Goal: Use online tool/utility: Utilize a website feature to perform a specific function

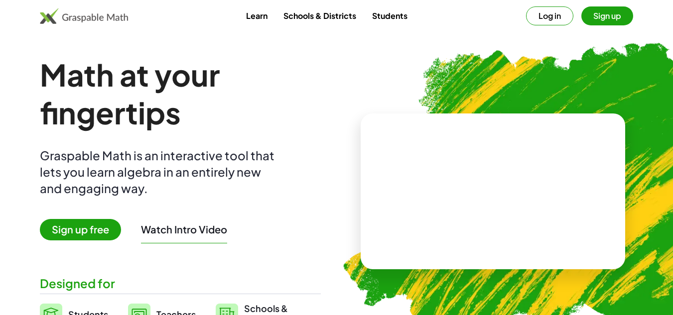
click at [83, 232] on span "Sign up free" at bounding box center [80, 229] width 81 height 21
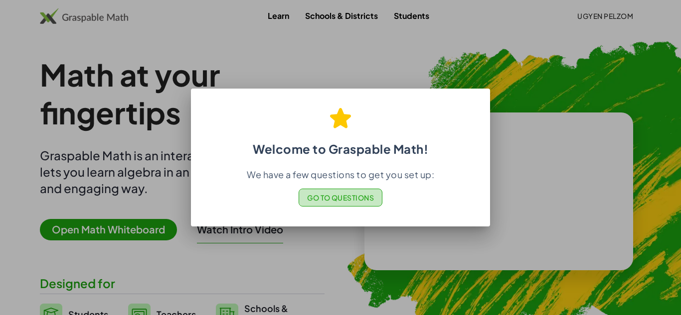
click at [345, 198] on span "Go to Questions" at bounding box center [340, 197] width 67 height 9
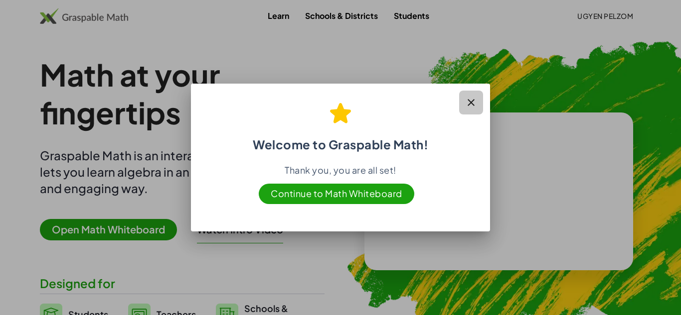
click at [466, 101] on icon "button" at bounding box center [471, 103] width 12 height 12
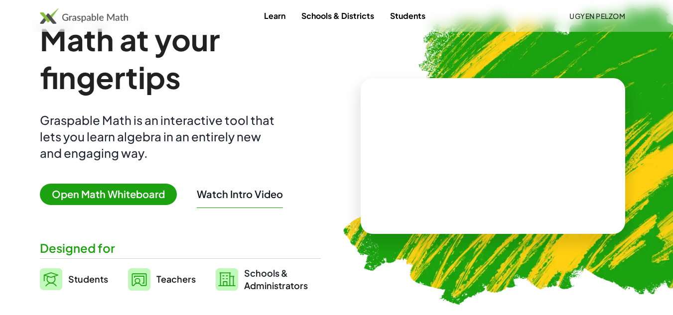
scroll to position [36, 0]
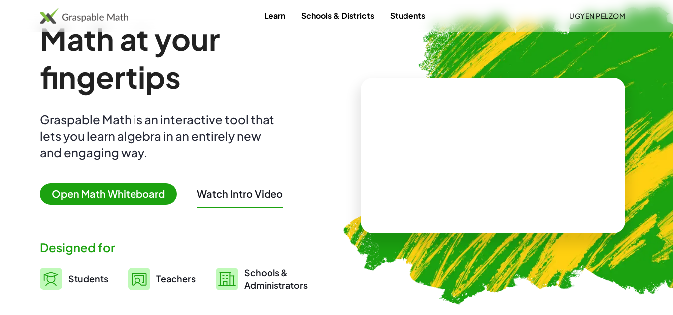
click at [138, 201] on span "Open Math Whiteboard" at bounding box center [108, 193] width 137 height 21
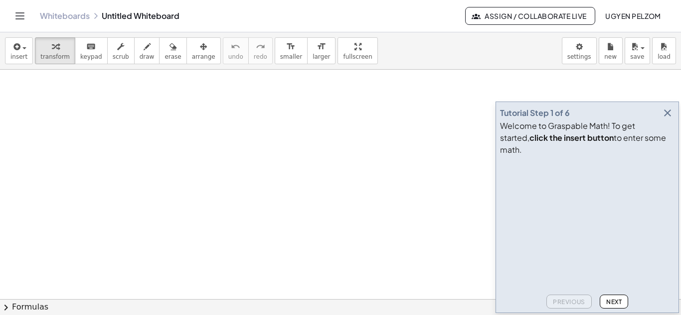
scroll to position [318, 0]
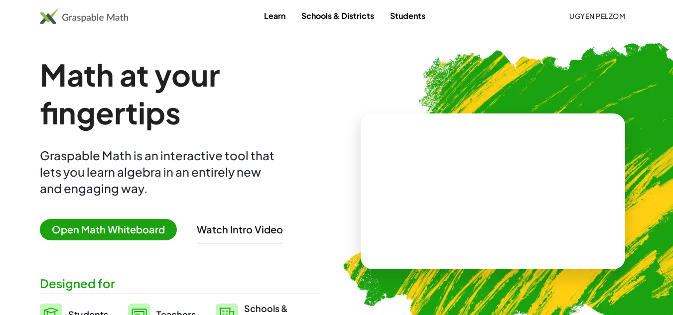
click at [464, 196] on video at bounding box center [492, 191] width 149 height 75
click at [464, 196] on div at bounding box center [494, 181] width 85 height 37
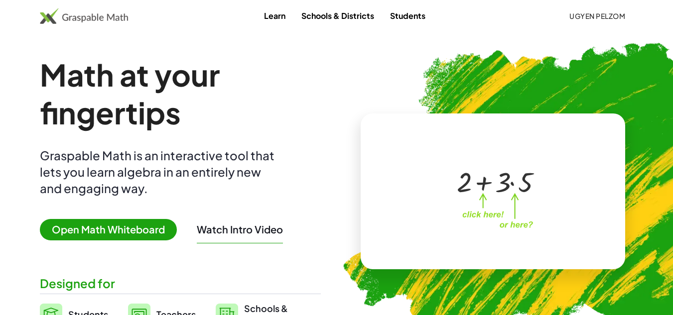
click at [148, 230] on span "Open Math Whiteboard" at bounding box center [108, 229] width 137 height 21
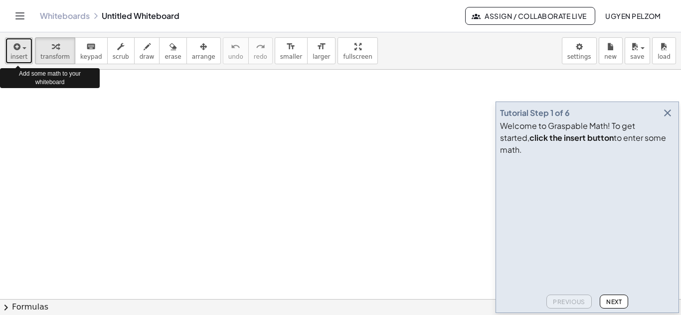
click at [22, 50] on div "button" at bounding box center [18, 46] width 17 height 12
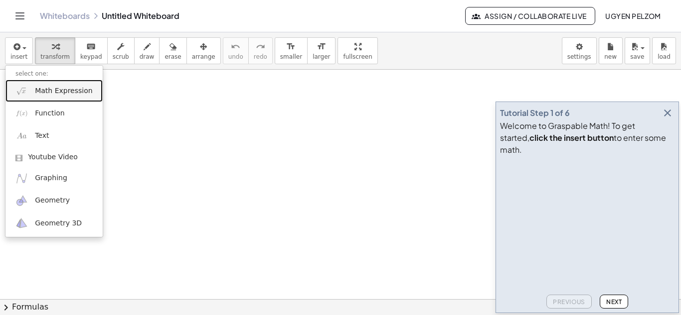
click at [76, 93] on span "Math Expression" at bounding box center [63, 91] width 57 height 10
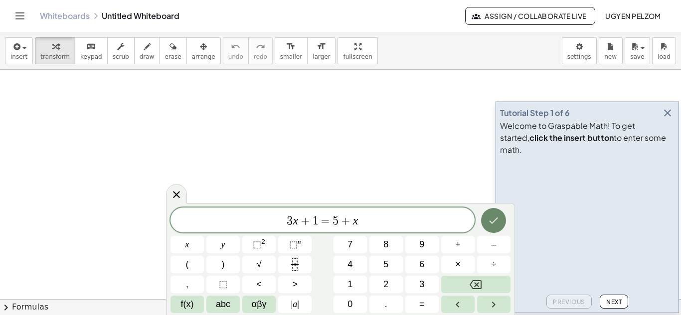
click at [484, 218] on button "Done" at bounding box center [493, 220] width 25 height 25
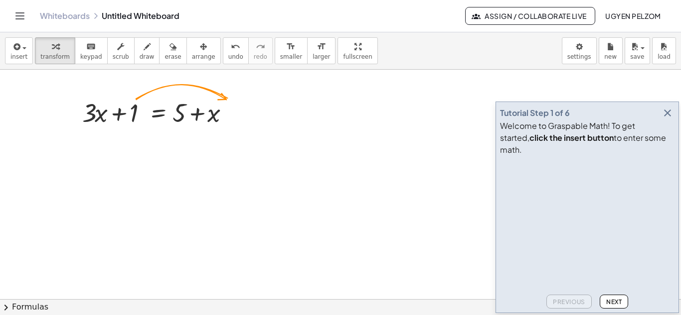
drag, startPoint x: 134, startPoint y: 118, endPoint x: 101, endPoint y: 159, distance: 52.8
click at [101, 159] on div at bounding box center [340, 299] width 681 height 459
drag, startPoint x: 131, startPoint y: 117, endPoint x: 256, endPoint y: 116, distance: 124.6
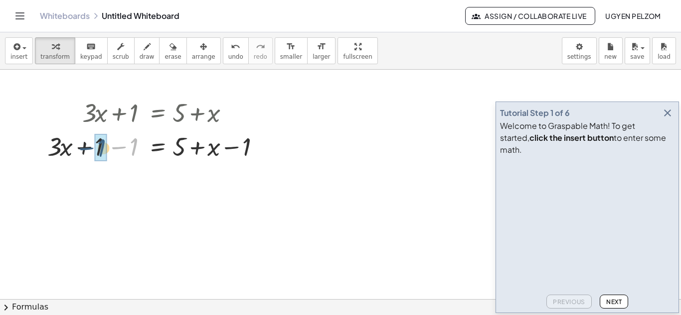
drag, startPoint x: 132, startPoint y: 148, endPoint x: 100, endPoint y: 149, distance: 32.4
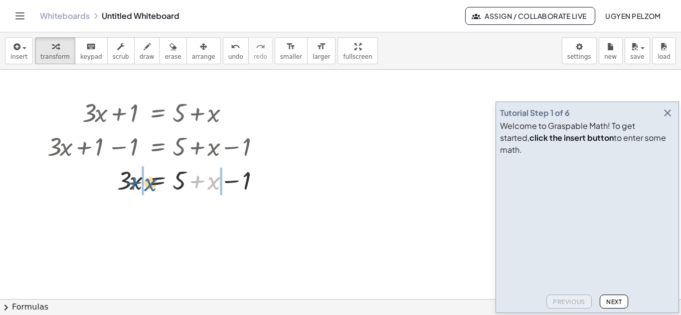
drag, startPoint x: 213, startPoint y: 179, endPoint x: 147, endPoint y: 180, distance: 65.8
click at [147, 180] on div at bounding box center [159, 180] width 235 height 34
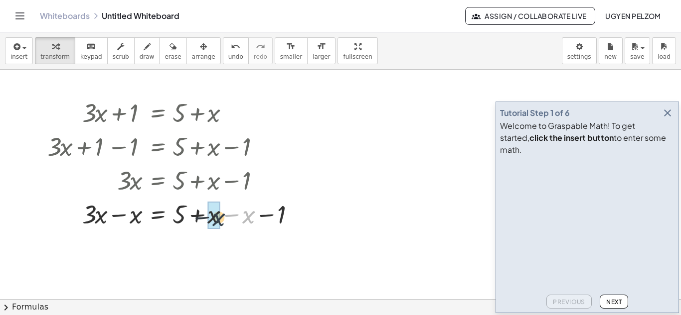
drag, startPoint x: 253, startPoint y: 215, endPoint x: 222, endPoint y: 218, distance: 30.5
click at [222, 218] on div at bounding box center [177, 214] width 270 height 34
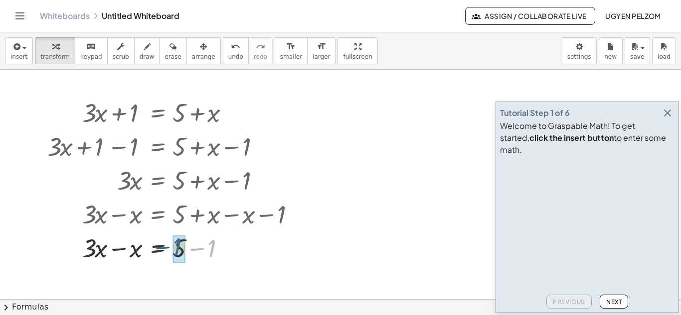
drag, startPoint x: 217, startPoint y: 249, endPoint x: 182, endPoint y: 247, distance: 34.4
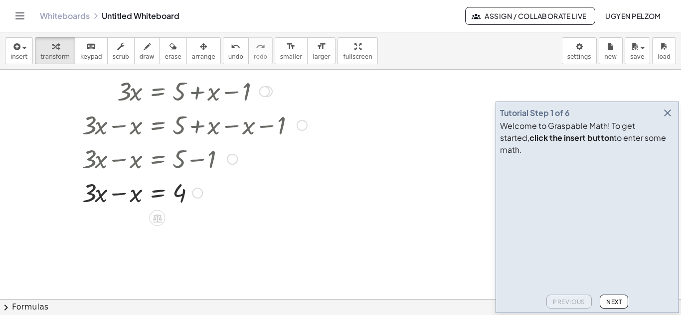
scroll to position [90, 0]
drag, startPoint x: 132, startPoint y: 199, endPoint x: 108, endPoint y: 198, distance: 23.9
click at [108, 198] on div at bounding box center [177, 192] width 270 height 34
drag, startPoint x: 133, startPoint y: 195, endPoint x: 96, endPoint y: 191, distance: 36.7
drag, startPoint x: 126, startPoint y: 226, endPoint x: 205, endPoint y: 231, distance: 79.4
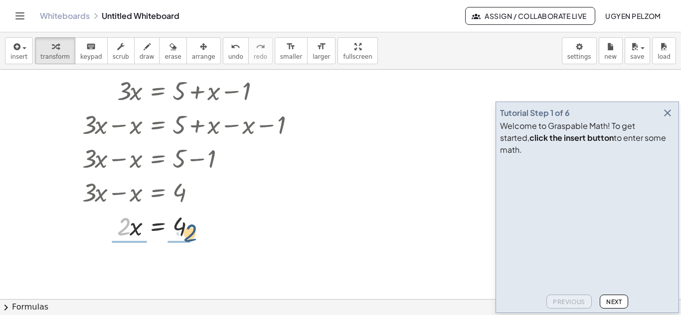
click at [205, 231] on div at bounding box center [177, 226] width 270 height 34
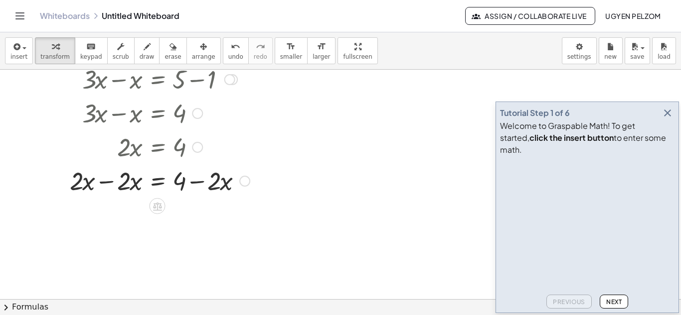
scroll to position [171, 0]
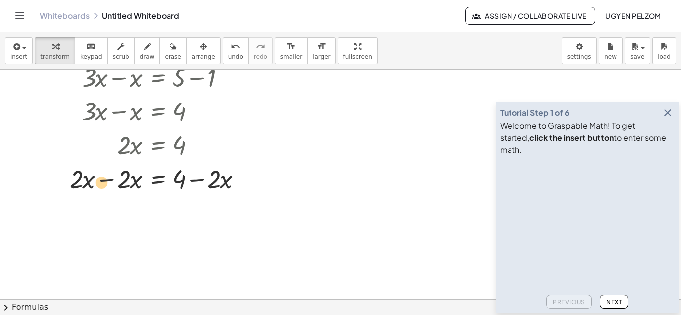
drag, startPoint x: 137, startPoint y: 184, endPoint x: 96, endPoint y: 188, distance: 41.1
click at [96, 188] on div at bounding box center [177, 178] width 270 height 34
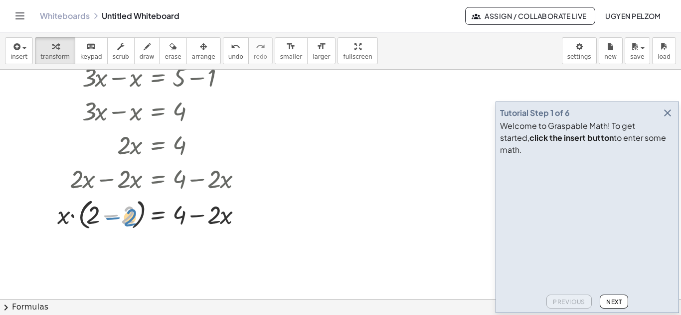
click at [131, 222] on div at bounding box center [177, 214] width 270 height 38
drag, startPoint x: 131, startPoint y: 222, endPoint x: 95, endPoint y: 223, distance: 35.4
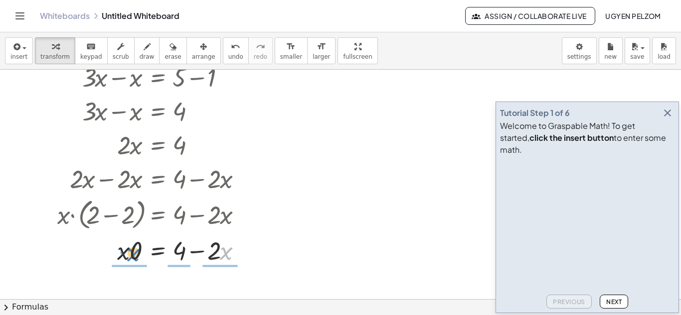
drag, startPoint x: 223, startPoint y: 251, endPoint x: 121, endPoint y: 252, distance: 102.2
click at [121, 252] on div at bounding box center [177, 250] width 270 height 34
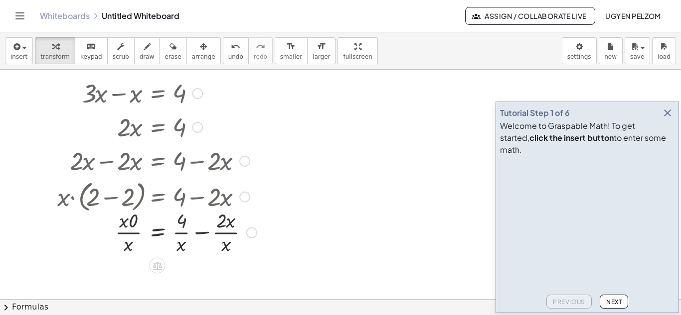
scroll to position [190, 0]
click at [243, 161] on div at bounding box center [244, 160] width 11 height 11
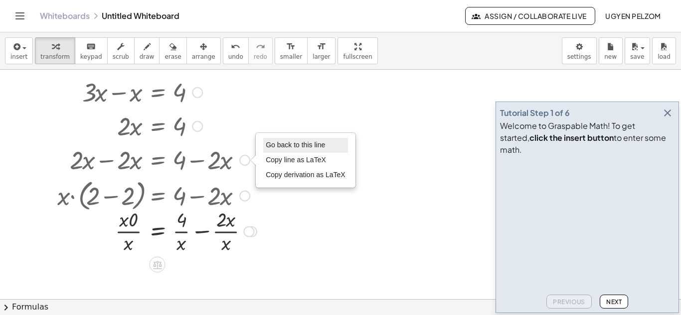
click at [281, 148] on span "Go back to this line" at bounding box center [295, 145] width 59 height 8
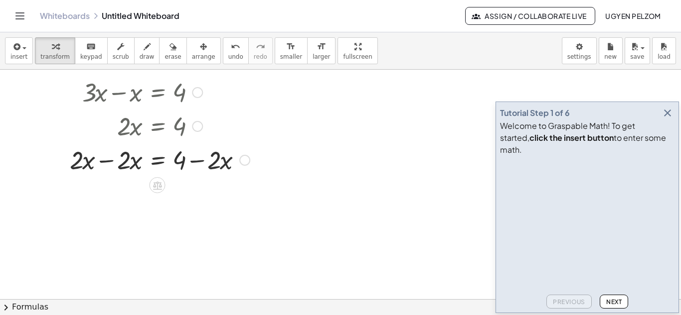
click at [198, 126] on div at bounding box center [197, 126] width 11 height 11
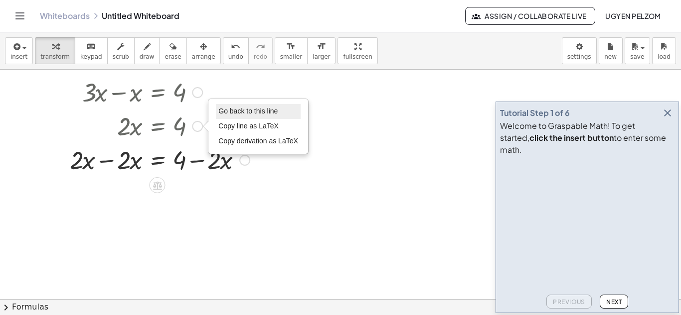
click at [229, 117] on li "Go back to this line" at bounding box center [258, 111] width 85 height 15
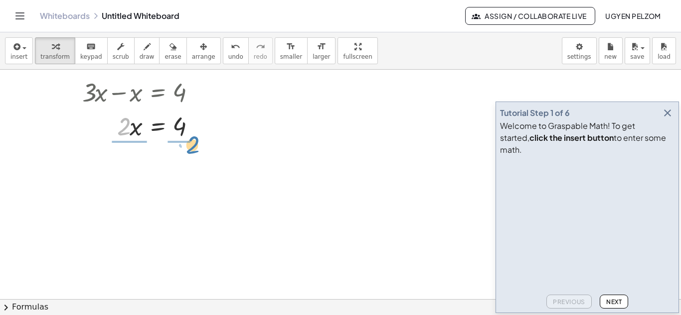
drag, startPoint x: 119, startPoint y: 135, endPoint x: 188, endPoint y: 153, distance: 71.2
click at [188, 153] on div "+ · 3 · x + 1 = + 5 + x + · 3 · x + 1 − 1 = + 5 + x − 1 + · 3 · x + 0 = + 5 + x…" at bounding box center [340, 109] width 681 height 459
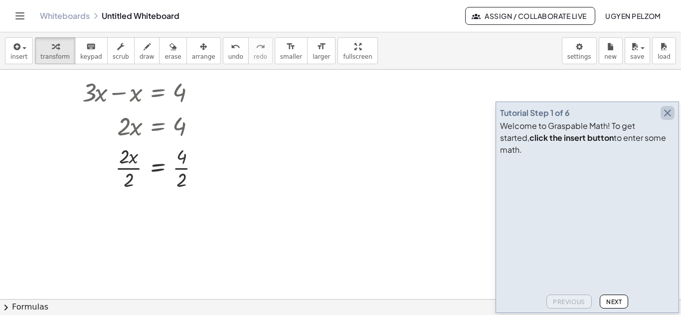
click at [668, 119] on icon "button" at bounding box center [667, 113] width 12 height 12
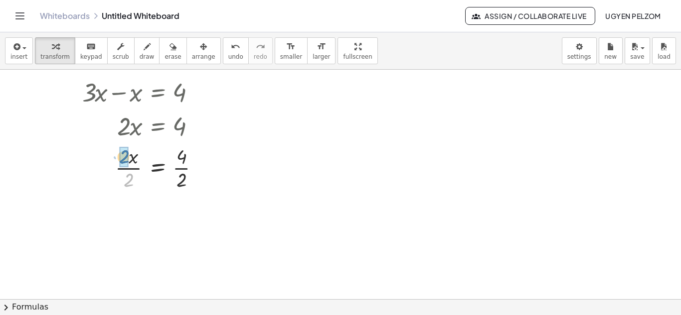
drag, startPoint x: 129, startPoint y: 178, endPoint x: 124, endPoint y: 154, distance: 23.9
drag, startPoint x: 181, startPoint y: 231, endPoint x: 185, endPoint y: 207, distance: 24.3
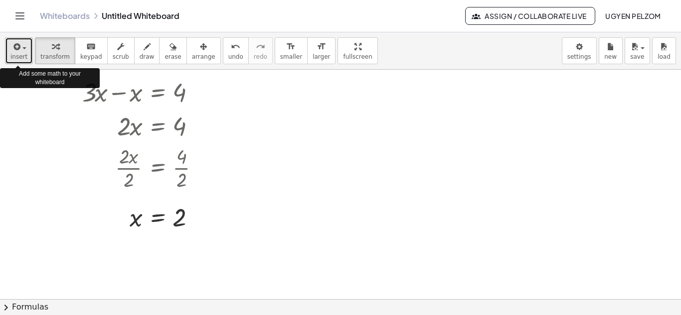
click at [23, 43] on div "button" at bounding box center [18, 46] width 17 height 12
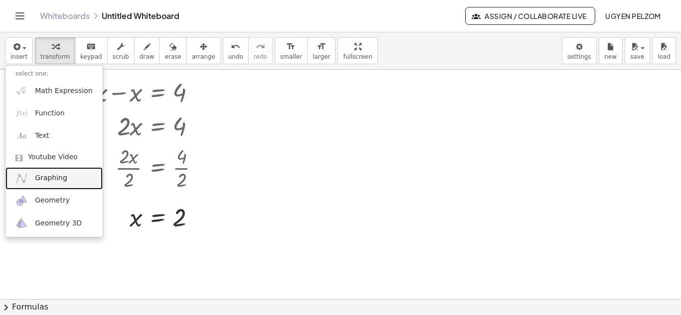
click at [58, 173] on link "Graphing" at bounding box center [53, 178] width 97 height 22
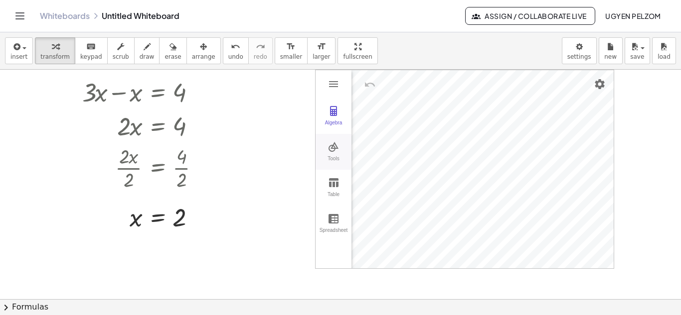
click at [340, 156] on div "Tools" at bounding box center [333, 163] width 32 height 14
click at [382, 188] on img "Best Fit Line. Select several points or list of points" at bounding box center [379, 186] width 40 height 16
click at [380, 202] on div "Best Fit Line" at bounding box center [379, 206] width 40 height 14
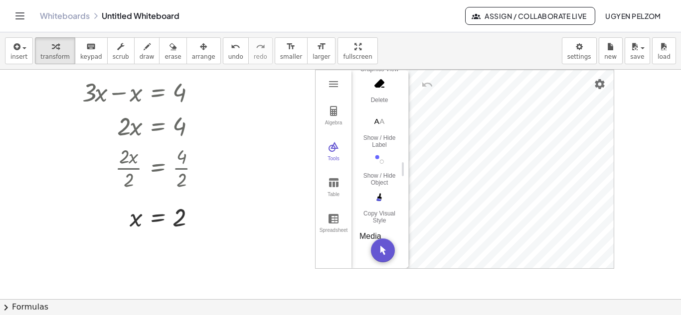
scroll to position [391, 0]
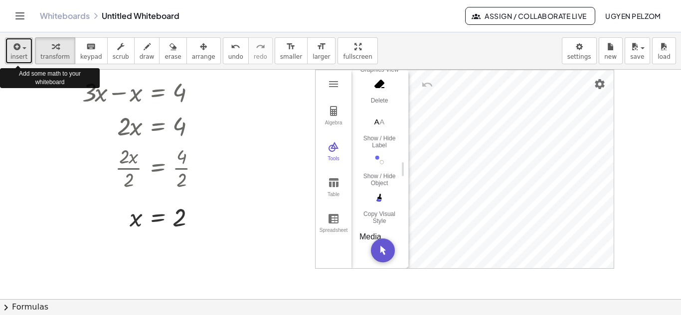
click at [12, 46] on icon "button" at bounding box center [15, 47] width 9 height 12
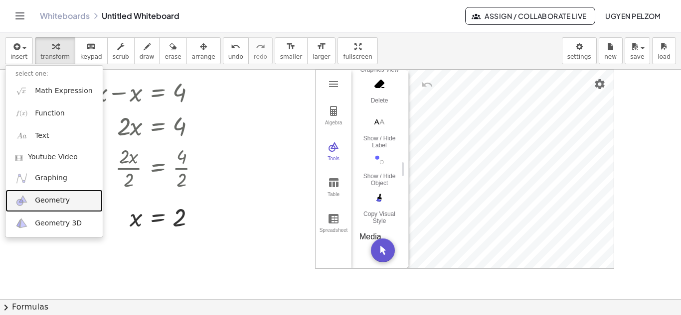
click at [52, 201] on span "Geometry" at bounding box center [52, 201] width 35 height 10
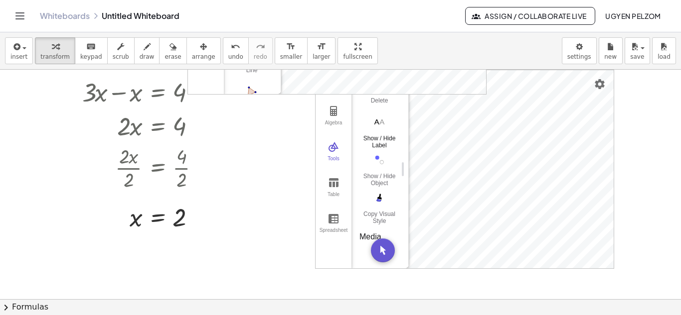
click at [373, 141] on div "+ · 3 · x + 1 = + 5 + x + · 3 · x + 1 − 1 = + 5 + x − 1 + · 3 · x + 0 = + 5 + x…" at bounding box center [340, 109] width 681 height 459
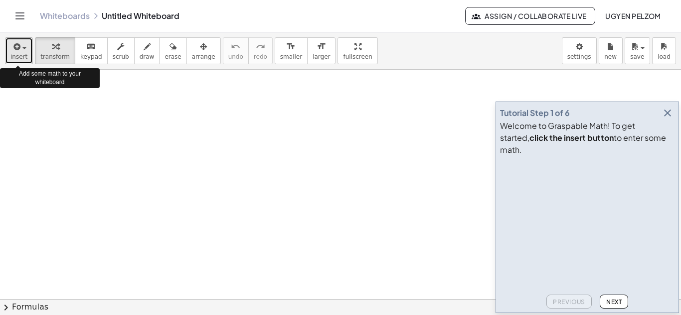
click at [23, 47] on span "button" at bounding box center [24, 48] width 4 height 2
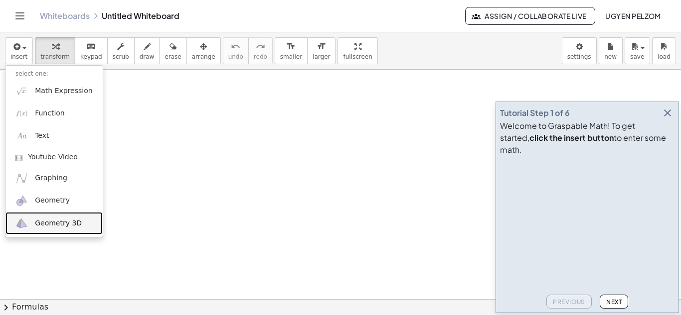
click at [39, 229] on link "Geometry 3D" at bounding box center [53, 223] width 97 height 22
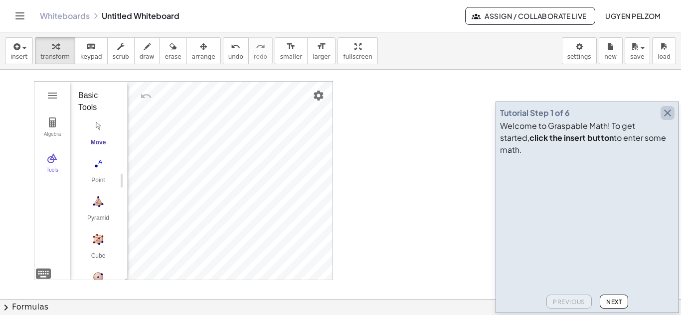
click at [667, 119] on icon "button" at bounding box center [667, 113] width 12 height 12
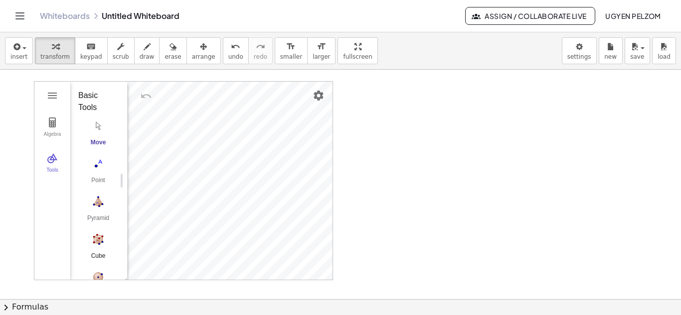
click at [86, 248] on button "Cube" at bounding box center [98, 249] width 40 height 36
click at [103, 238] on img "Cube. Select two points or other corresponding objects" at bounding box center [98, 240] width 40 height 16
click at [95, 240] on img "Cube. Select two points or other corresponding objects" at bounding box center [98, 240] width 40 height 16
click at [23, 49] on span "button" at bounding box center [24, 48] width 4 height 2
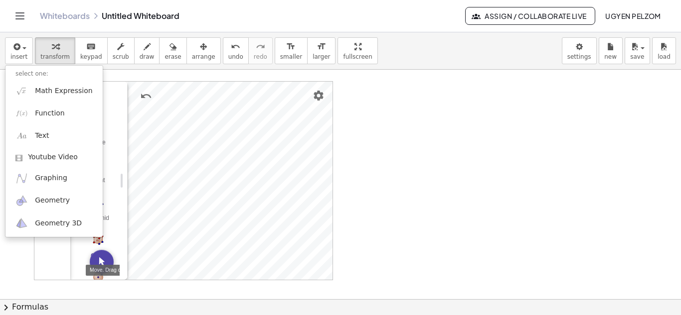
click at [107, 267] on button "Move. Drag or select object" at bounding box center [102, 262] width 24 height 24
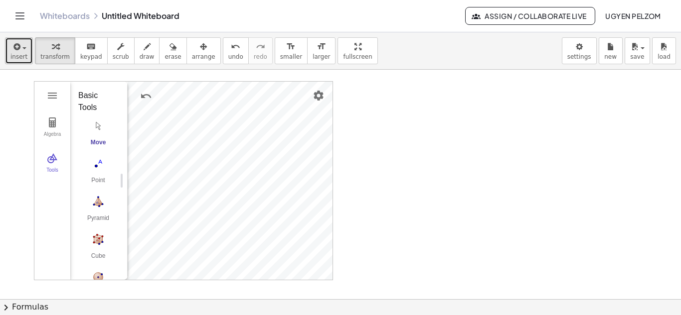
click at [23, 63] on button "insert" at bounding box center [19, 50] width 28 height 27
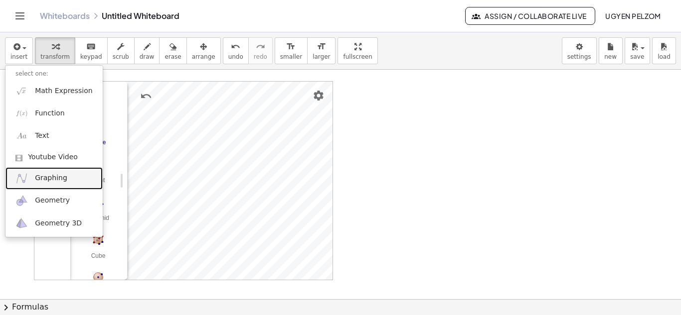
click at [45, 178] on span "Graphing" at bounding box center [51, 178] width 32 height 10
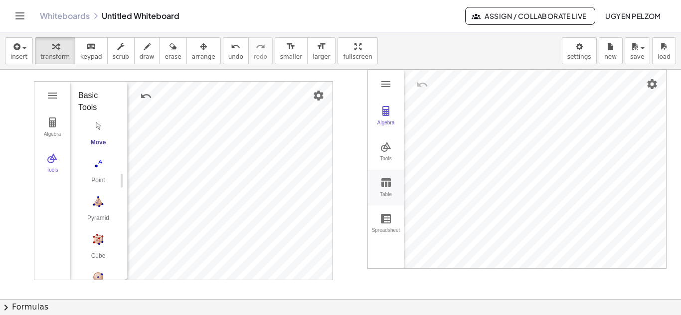
click at [394, 186] on button "Table" at bounding box center [386, 188] width 36 height 36
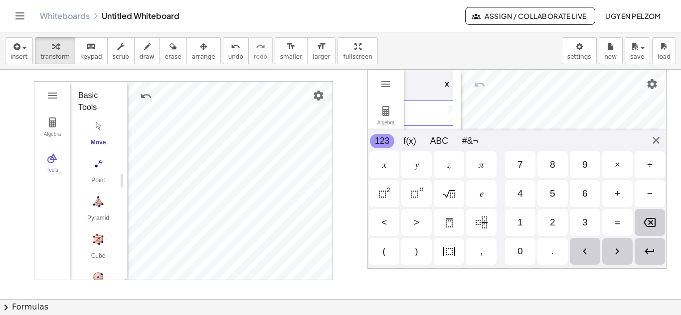
scroll to position [0, 10]
click at [437, 114] on td "Graphing Calculator" at bounding box center [423, 114] width 60 height 26
click at [655, 144] on div "Algebra Tools Table Spreadsheet GeoGebra Graphing Calculator Basic Tools Move P…" at bounding box center [516, 169] width 299 height 199
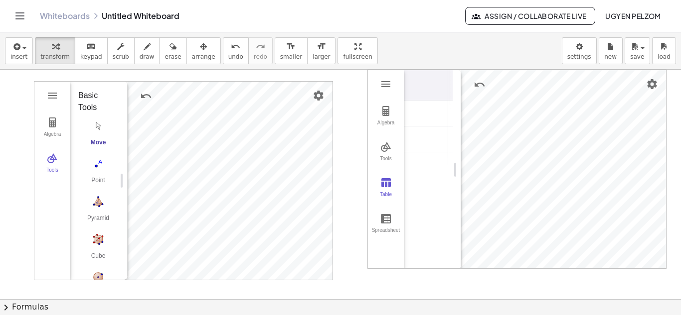
click at [424, 204] on div "x 1" at bounding box center [424, 169] width 57 height 199
click at [389, 109] on img "Graphing Calculator" at bounding box center [386, 111] width 12 height 12
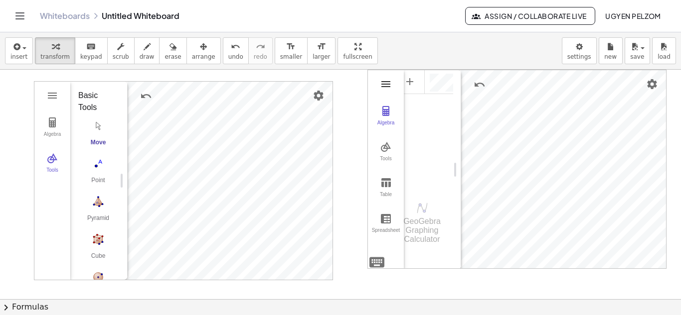
click at [387, 86] on img "Graphing Calculator" at bounding box center [386, 84] width 12 height 12
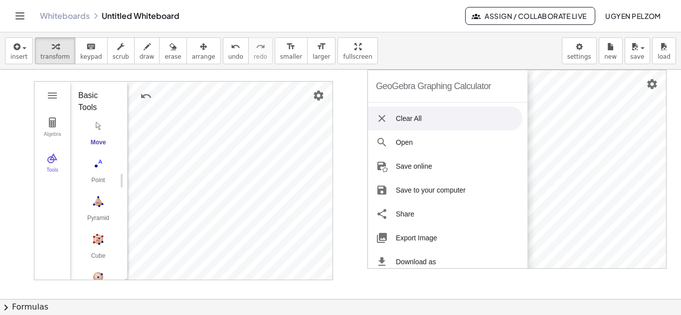
click at [384, 118] on img "Graphing Calculator" at bounding box center [382, 119] width 12 height 12
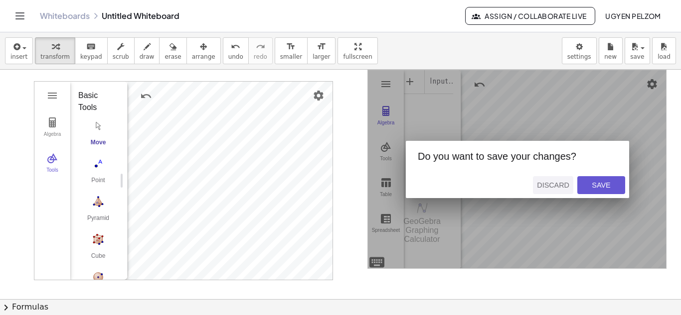
click at [559, 180] on button "Discard" at bounding box center [553, 185] width 40 height 18
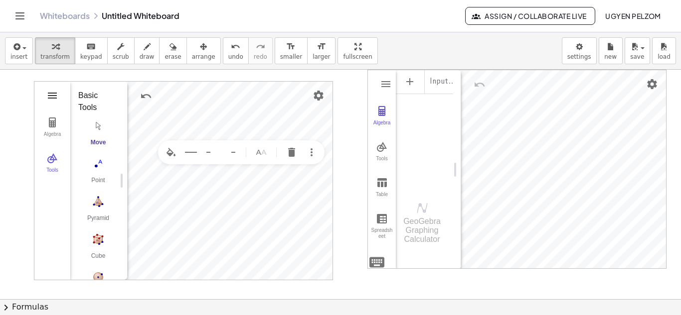
click at [52, 98] on img "3D Calculator" at bounding box center [52, 96] width 12 height 12
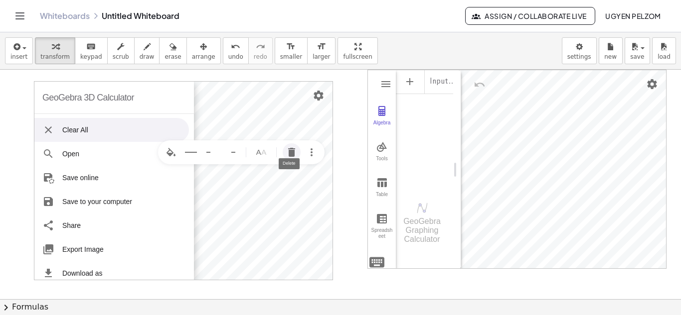
click at [291, 156] on img "Delete" at bounding box center [292, 152] width 12 height 12
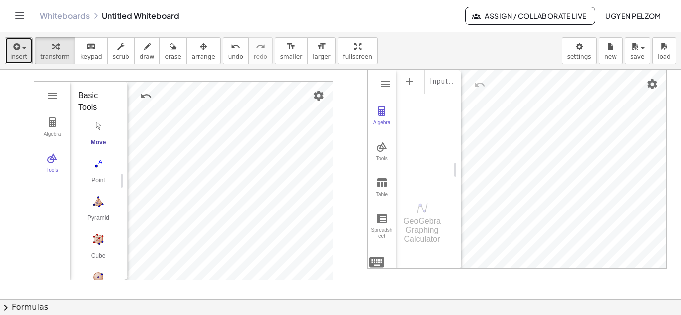
click at [20, 54] on span "insert" at bounding box center [18, 56] width 17 height 7
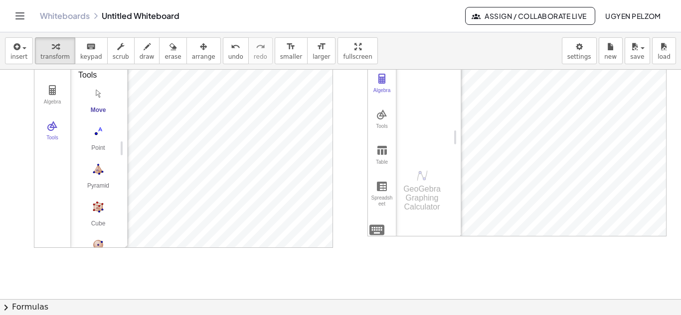
scroll to position [0, 0]
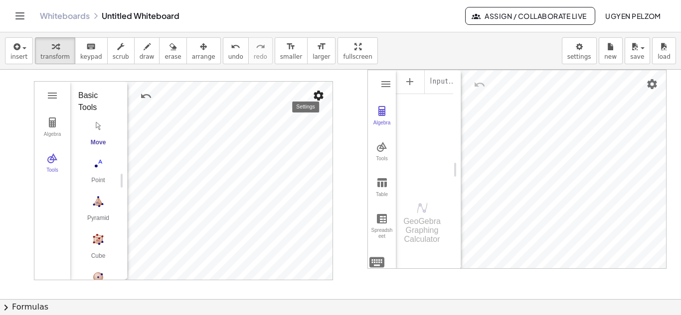
click at [320, 98] on img "Settings" at bounding box center [318, 96] width 12 height 12
click at [8, 159] on div at bounding box center [340, 299] width 681 height 459
click at [52, 96] on img "3D Calculator" at bounding box center [52, 96] width 12 height 12
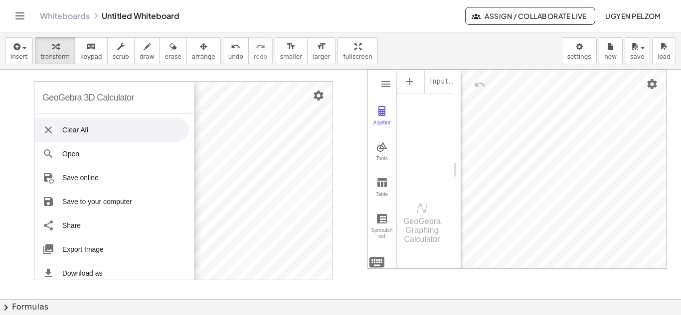
click at [56, 127] on li "Clear All" at bounding box center [111, 130] width 154 height 24
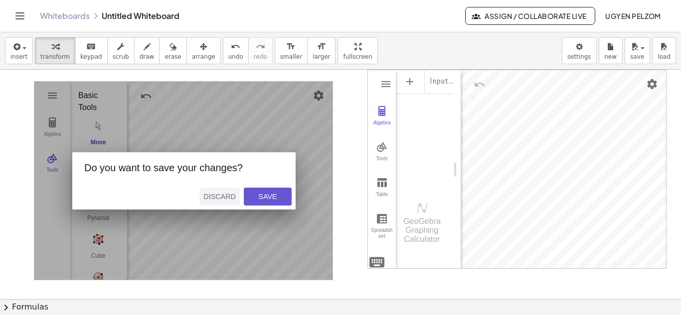
click at [212, 199] on div "Discard" at bounding box center [219, 197] width 32 height 8
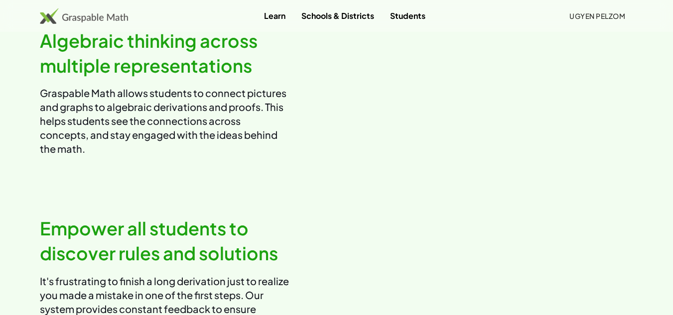
scroll to position [777, 0]
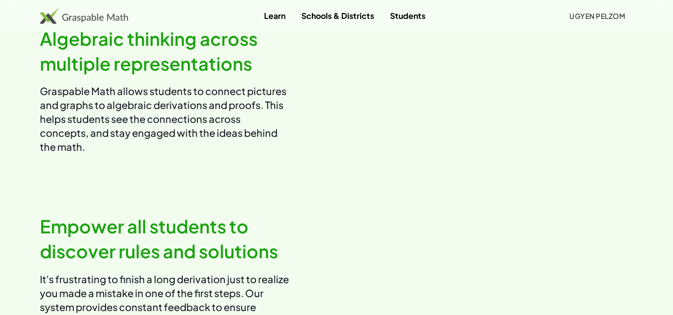
click at [519, 113] on video at bounding box center [489, 90] width 289 height 145
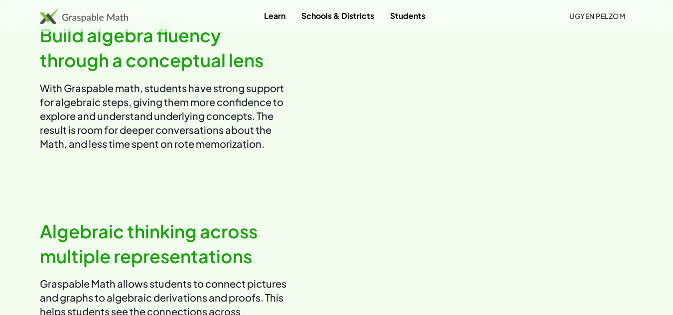
scroll to position [0, 0]
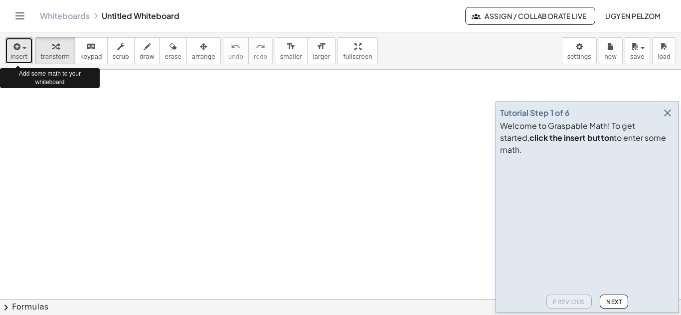
click at [22, 54] on span "insert" at bounding box center [18, 56] width 17 height 7
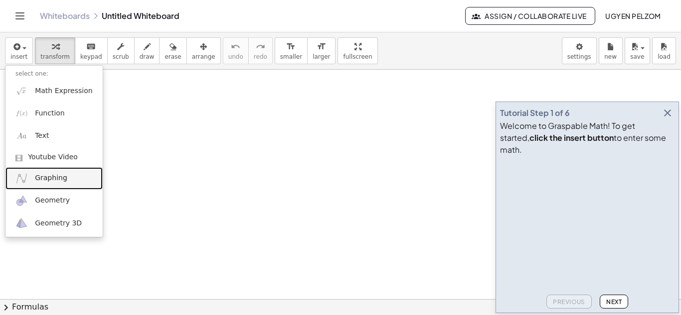
click at [53, 180] on span "Graphing" at bounding box center [51, 178] width 32 height 10
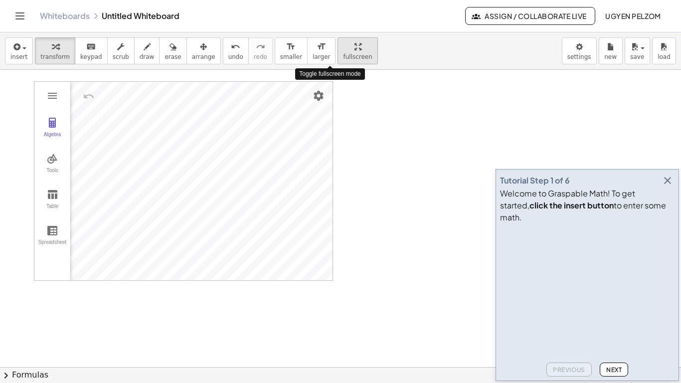
click at [326, 89] on div "insert select one: Math Expression Function Text Youtube Video Graphing Geometr…" at bounding box center [340, 207] width 681 height 350
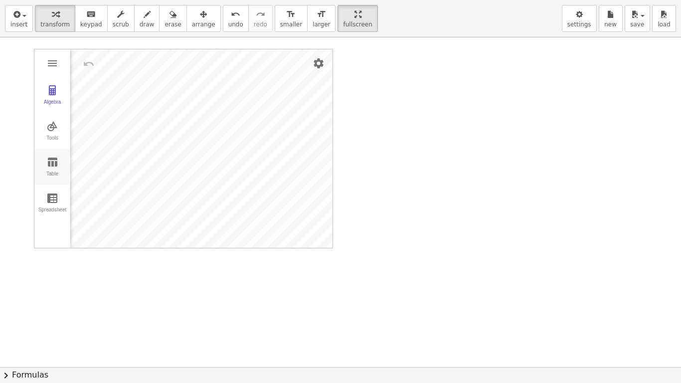
click at [53, 161] on img "Graphing Calculator" at bounding box center [52, 162] width 12 height 12
click at [109, 86] on td "Graphing Calculator" at bounding box center [90, 93] width 60 height 26
click at [112, 63] on img "Graphing Calculator" at bounding box center [111, 63] width 12 height 12
click at [121, 58] on div "Graphing Calculator" at bounding box center [124, 148] width 8 height 198
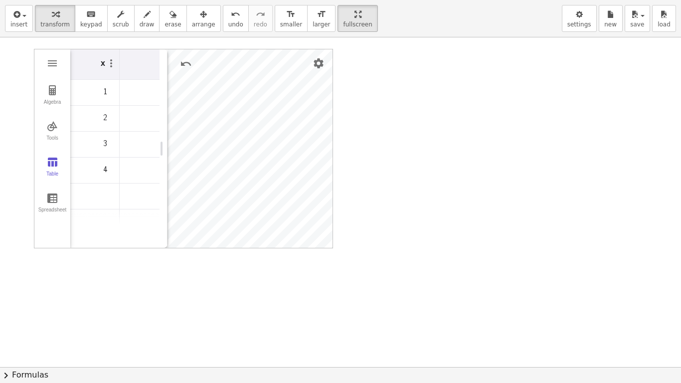
drag, startPoint x: 122, startPoint y: 69, endPoint x: 161, endPoint y: 75, distance: 40.4
click at [161, 75] on div "Graphing Calculator" at bounding box center [163, 148] width 8 height 198
click at [145, 90] on td "Graphing Calculator" at bounding box center [130, 93] width 60 height 26
click at [126, 60] on th "Graphing Calculator" at bounding box center [130, 64] width 60 height 30
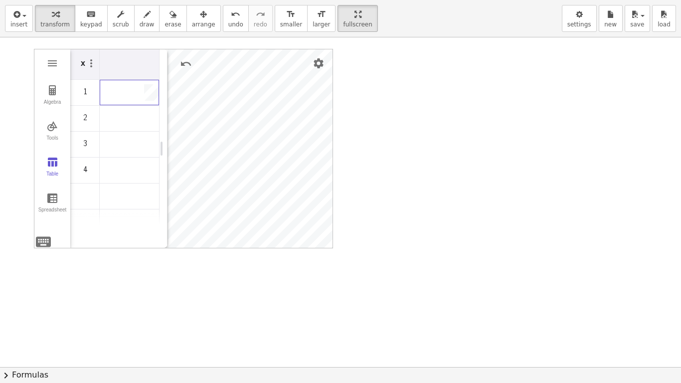
click at [126, 89] on td "Graphing Calculator" at bounding box center [130, 93] width 60 height 26
click at [314, 66] on img "Settings" at bounding box center [318, 63] width 12 height 12
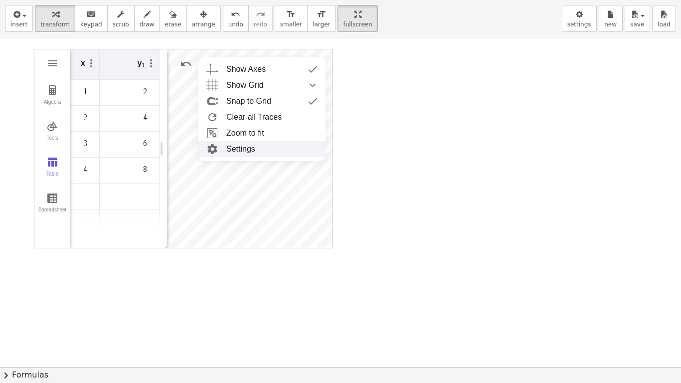
click at [258, 145] on li "Settings" at bounding box center [261, 149] width 127 height 16
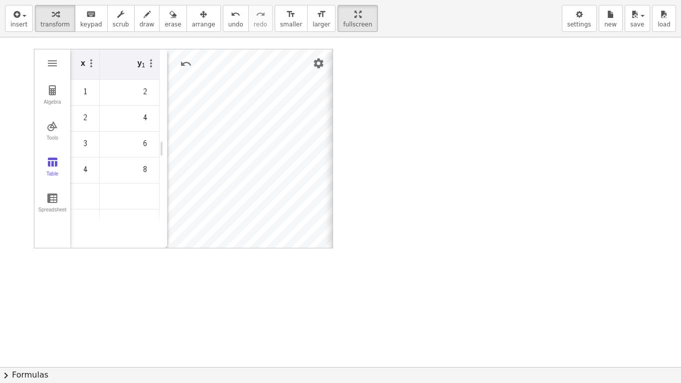
click at [316, 64] on div "**********" at bounding box center [183, 148] width 299 height 199
click at [316, 64] on img "Settings" at bounding box center [318, 63] width 12 height 12
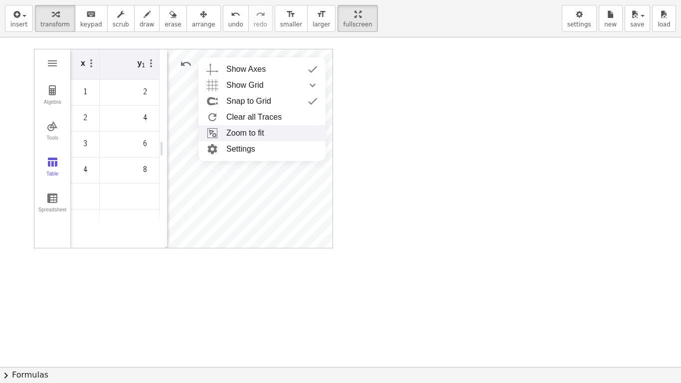
click at [250, 129] on li "Zoom to fit" at bounding box center [261, 133] width 127 height 16
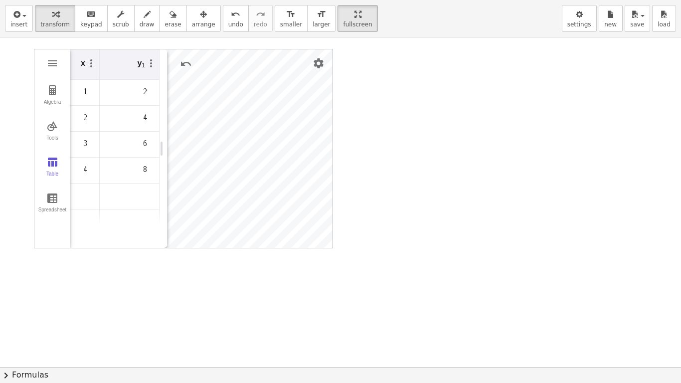
click at [354, 242] on div "Algebra Tools Table Spreadsheet GeoGebra Graphing Calculator Basic Tools Move P…" at bounding box center [340, 366] width 681 height 659
drag, startPoint x: 162, startPoint y: 99, endPoint x: 110, endPoint y: 104, distance: 52.5
click at [110, 104] on div "Graphing Calculator" at bounding box center [111, 148] width 8 height 198
drag, startPoint x: 110, startPoint y: 104, endPoint x: 161, endPoint y: 107, distance: 51.4
click at [161, 107] on div "Graphing Calculator" at bounding box center [162, 148] width 8 height 198
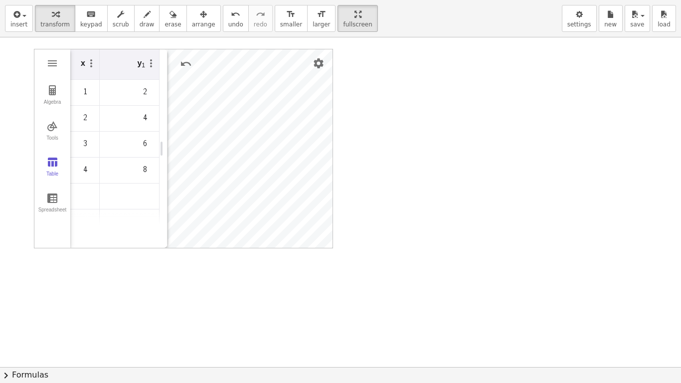
click at [161, 69] on div "Graphing Calculator" at bounding box center [163, 148] width 8 height 198
drag, startPoint x: 160, startPoint y: 52, endPoint x: 154, endPoint y: 57, distance: 8.5
click at [154, 57] on div "Graphing Calculator" at bounding box center [157, 148] width 8 height 198
click at [422, 168] on div at bounding box center [340, 366] width 681 height 659
click at [59, 129] on button "Tools" at bounding box center [52, 131] width 36 height 36
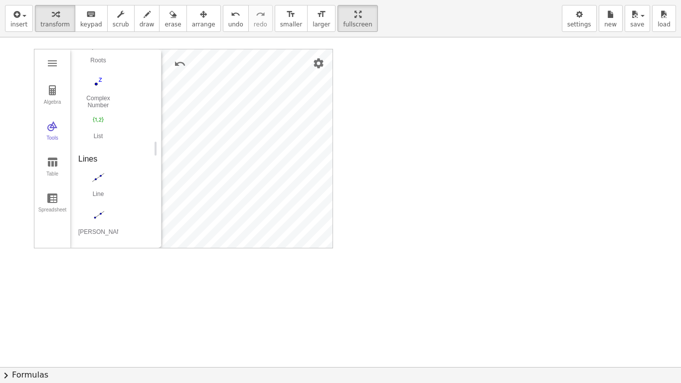
scroll to position [818, 0]
click at [99, 174] on img "Line. Select two points or positions" at bounding box center [98, 177] width 40 height 16
click at [99, 133] on img "Ray. Select starting point, then point on ray" at bounding box center [98, 140] width 40 height 16
click at [98, 114] on button "Line" at bounding box center [98, 111] width 40 height 36
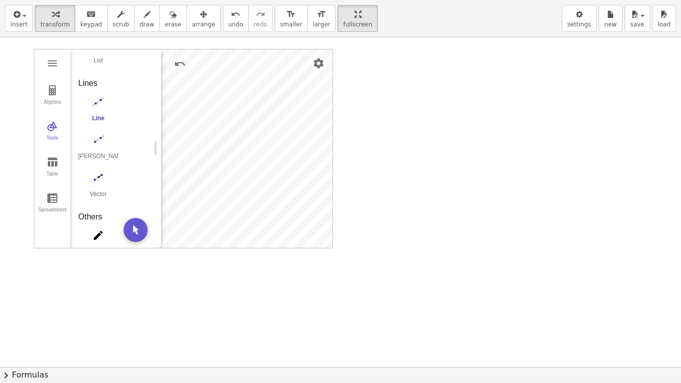
click at [378, 218] on div at bounding box center [340, 366] width 681 height 659
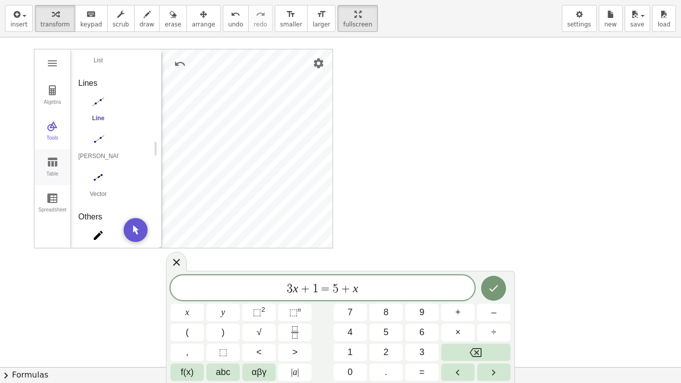
click at [49, 156] on img "Graphing Calculator" at bounding box center [52, 162] width 12 height 12
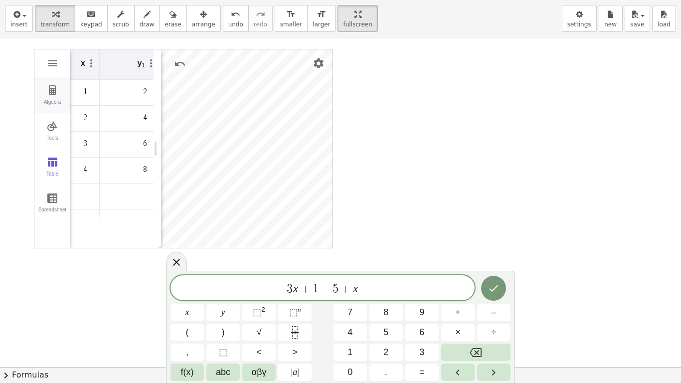
click at [51, 91] on img "Graphing Calculator" at bounding box center [52, 90] width 12 height 12
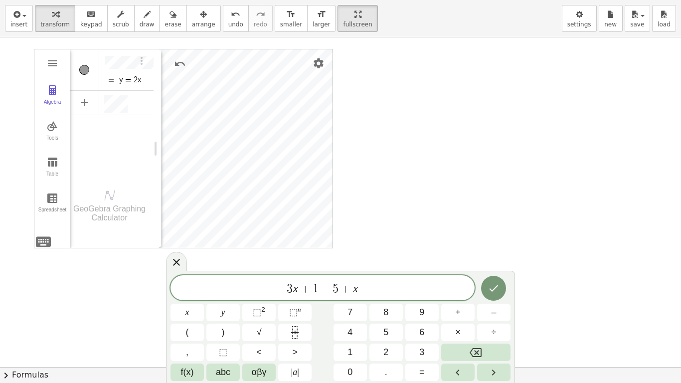
click at [140, 76] on div "Algebra" at bounding box center [145, 69] width 18 height 41
click at [126, 79] on div "y = 2x" at bounding box center [130, 80] width 22 height 8
click at [147, 80] on div "Algebra" at bounding box center [145, 71] width 18 height 44
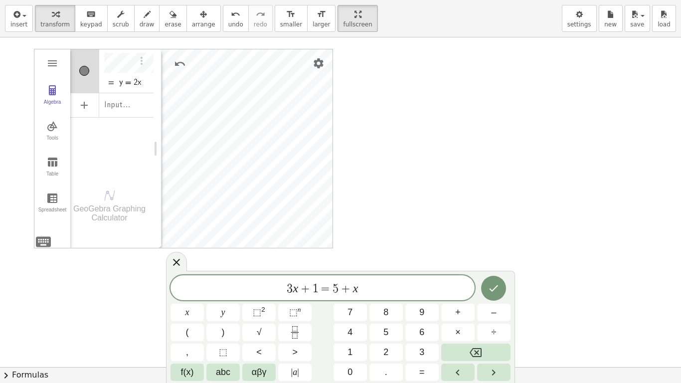
click at [112, 81] on img "Algebra" at bounding box center [111, 83] width 12 height 12
click at [136, 77] on div "Algebra" at bounding box center [145, 69] width 18 height 41
click at [400, 154] on div at bounding box center [340, 366] width 681 height 659
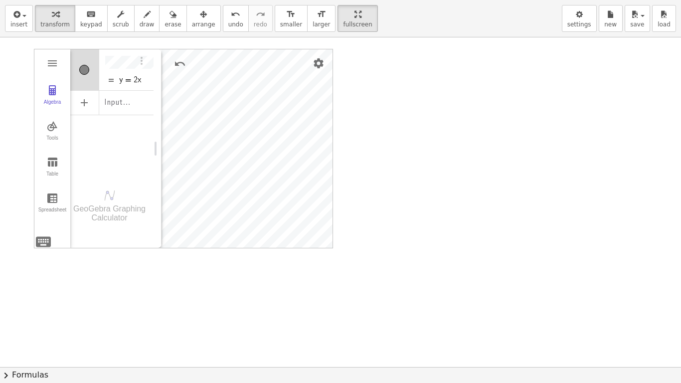
click at [145, 81] on div "Algebra" at bounding box center [145, 69] width 18 height 41
click at [59, 98] on button "Algebra" at bounding box center [52, 95] width 36 height 36
click at [90, 63] on img "Undo" at bounding box center [89, 64] width 12 height 12
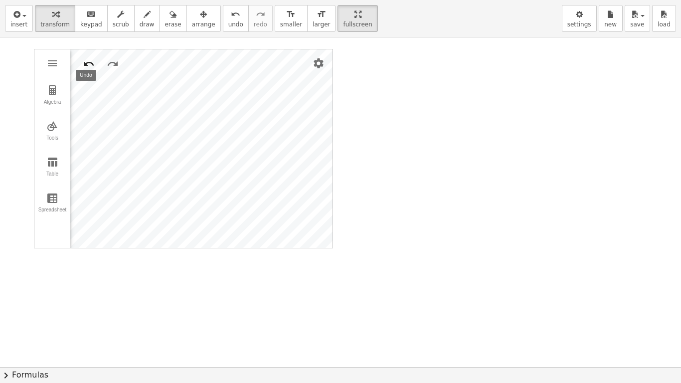
click at [90, 63] on img "Undo" at bounding box center [89, 64] width 12 height 12
click at [90, 57] on button "Undo" at bounding box center [89, 64] width 18 height 18
click at [82, 64] on button "Undo" at bounding box center [89, 64] width 18 height 18
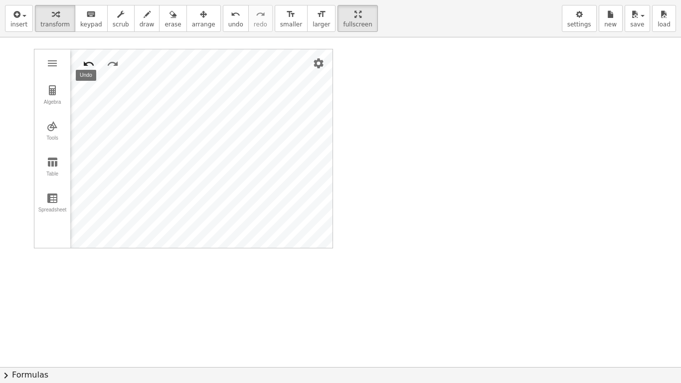
click at [82, 64] on button "Undo" at bounding box center [89, 64] width 18 height 18
click at [51, 89] on img "Graphing Calculator" at bounding box center [52, 90] width 12 height 12
click at [108, 69] on div "Algebra" at bounding box center [111, 60] width 83 height 22
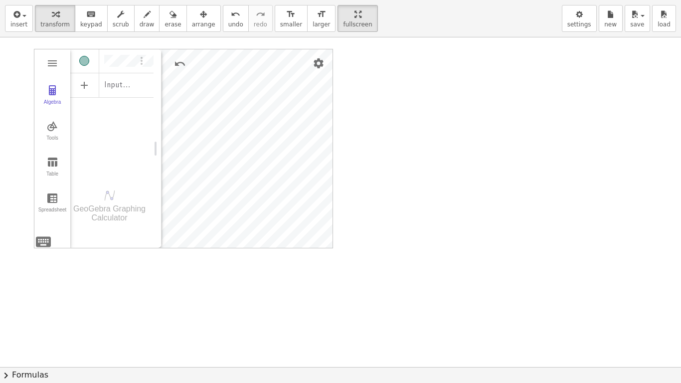
drag, startPoint x: 108, startPoint y: 69, endPoint x: 394, endPoint y: 139, distance: 293.9
click at [394, 139] on div "Algebra Tools Table Spreadsheet Input… GeoGebra Graphing Calculator Basic Tools…" at bounding box center [340, 366] width 681 height 659
click at [182, 63] on img "Undo" at bounding box center [180, 64] width 12 height 12
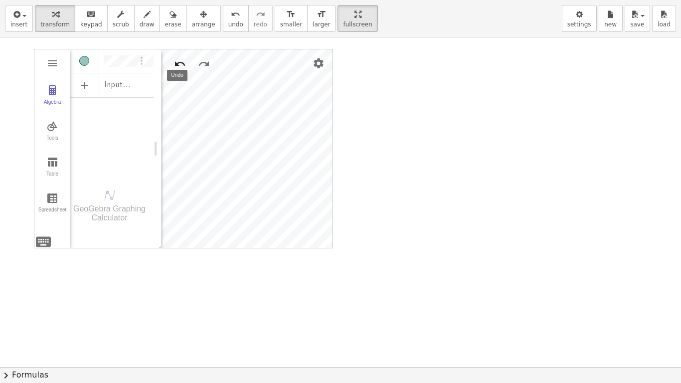
click at [182, 63] on img "Undo" at bounding box center [180, 64] width 12 height 12
click at [179, 66] on img "Undo" at bounding box center [180, 64] width 12 height 12
click at [61, 103] on div "Algebra" at bounding box center [52, 106] width 32 height 14
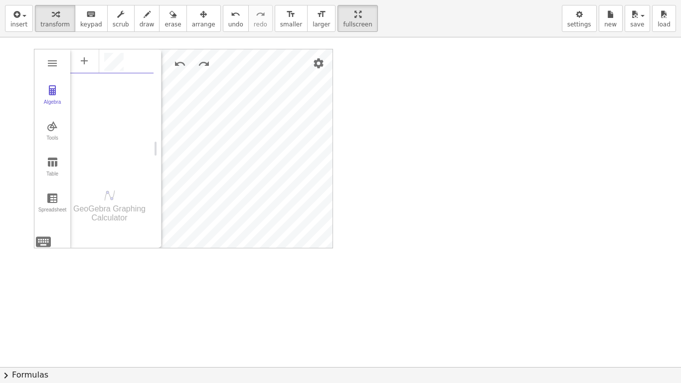
click at [134, 60] on div "Algebra" at bounding box center [111, 60] width 83 height 22
click at [53, 88] on img "Graphing Calculator" at bounding box center [52, 90] width 12 height 12
click at [130, 57] on div "Algebra" at bounding box center [111, 60] width 83 height 22
click at [102, 81] on div "Algebra" at bounding box center [111, 84] width 83 height 22
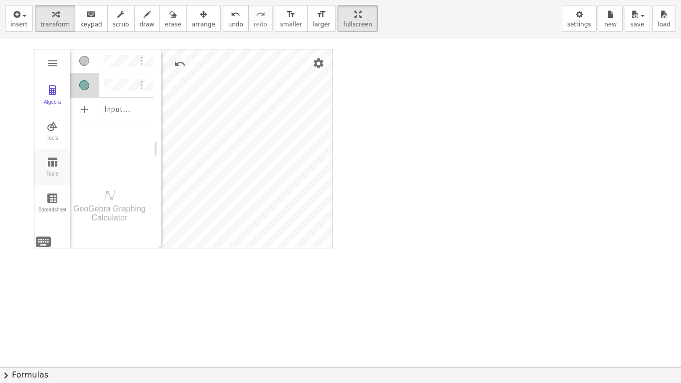
click at [51, 159] on img "Graphing Calculator" at bounding box center [52, 162] width 12 height 12
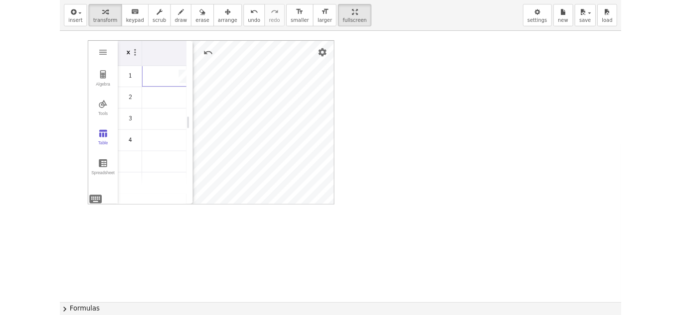
scroll to position [0, 36]
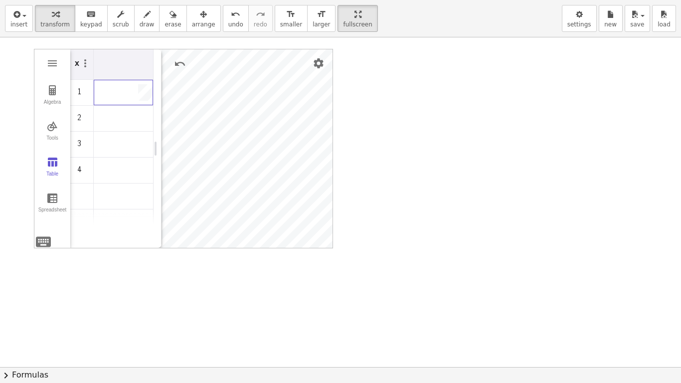
click at [118, 94] on td "Graphing Calculator" at bounding box center [124, 93] width 60 height 26
click at [175, 63] on img "Undo" at bounding box center [180, 64] width 12 height 12
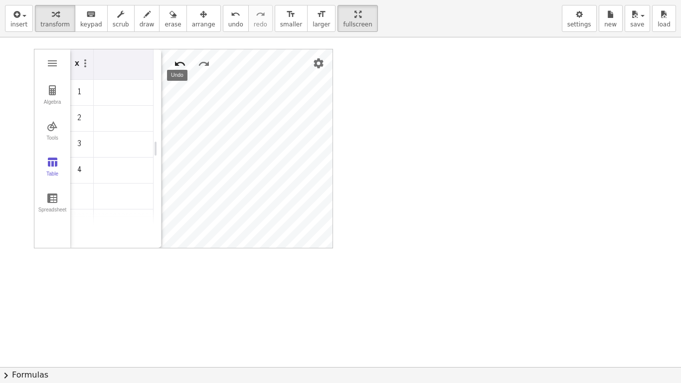
click at [175, 63] on img "Undo" at bounding box center [180, 64] width 12 height 12
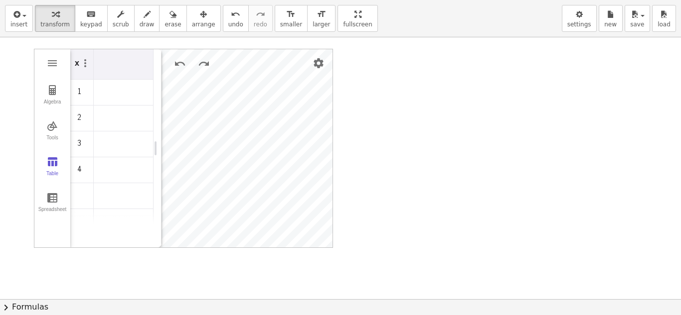
drag, startPoint x: 322, startPoint y: 22, endPoint x: 322, endPoint y: -21, distance: 43.4
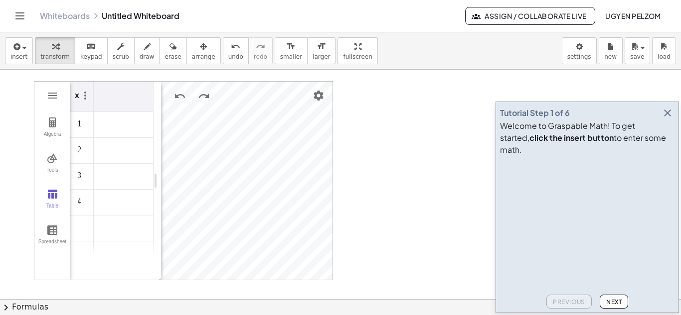
click at [322, 0] on html "Graspable Math Activities Get Started Activity Bank Assigned Work Classes White…" at bounding box center [340, 157] width 681 height 315
click at [4, 52] on div "insert select one: Math Expression Function Text Youtube Video Graphing Geometr…" at bounding box center [340, 50] width 681 height 37
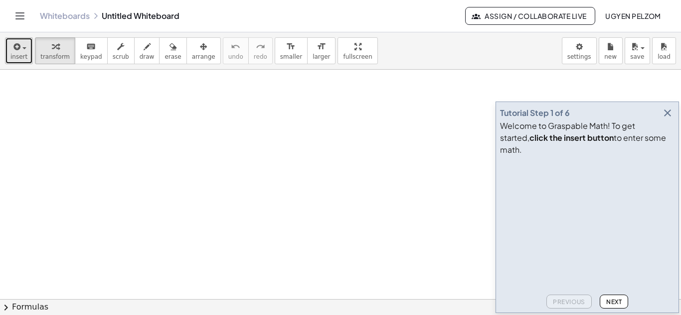
click at [22, 55] on span "insert" at bounding box center [18, 56] width 17 height 7
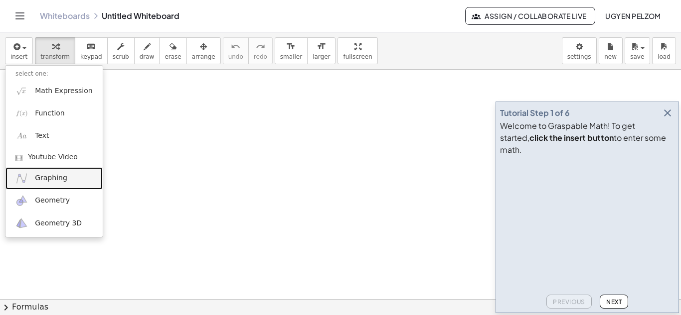
click at [60, 181] on span "Graphing" at bounding box center [51, 178] width 32 height 10
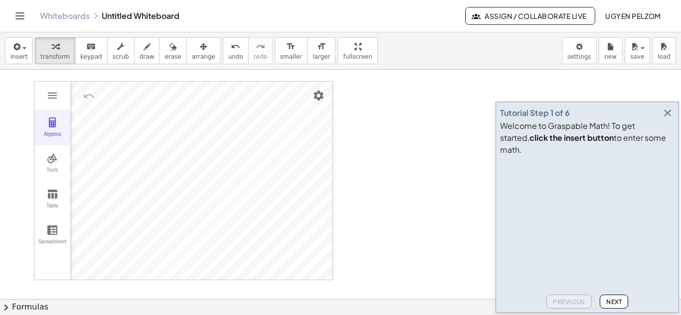
click at [51, 129] on button "Algebra" at bounding box center [52, 128] width 36 height 36
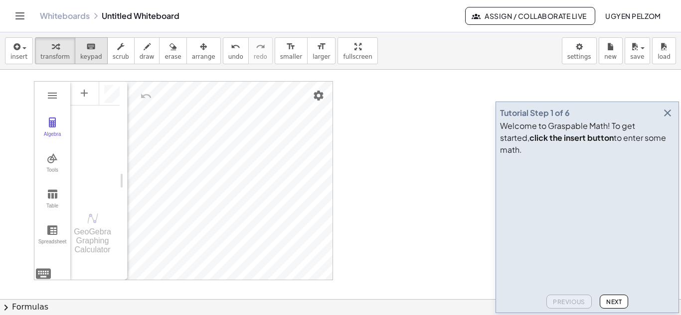
click at [84, 54] on span "keypad" at bounding box center [91, 56] width 22 height 7
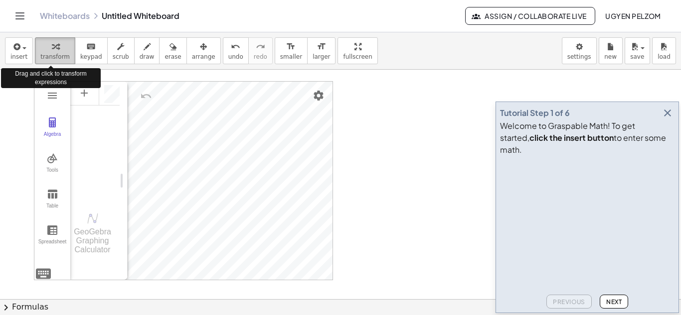
click at [47, 57] on span "transform" at bounding box center [54, 56] width 29 height 7
click at [52, 47] on icon "button" at bounding box center [55, 47] width 7 height 12
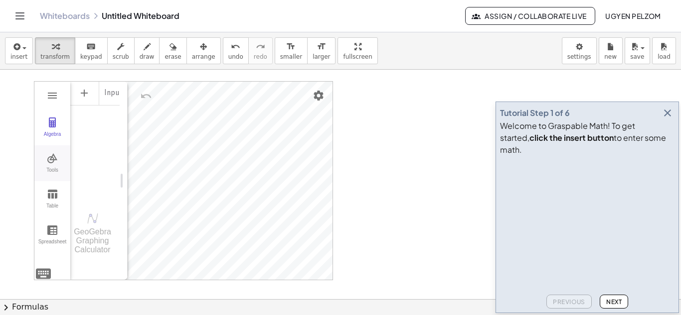
click at [57, 159] on img "Graphing Calculator" at bounding box center [52, 158] width 12 height 12
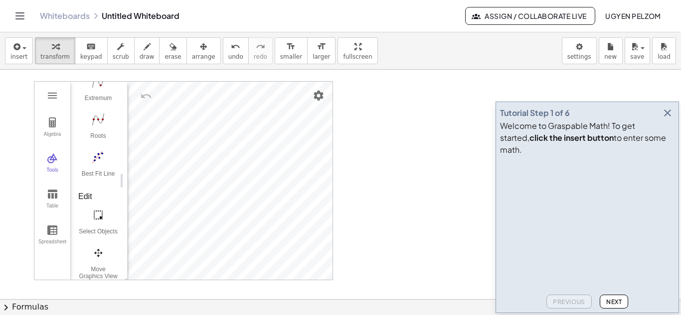
scroll to position [196, 0]
click at [54, 187] on button "Table" at bounding box center [52, 199] width 36 height 36
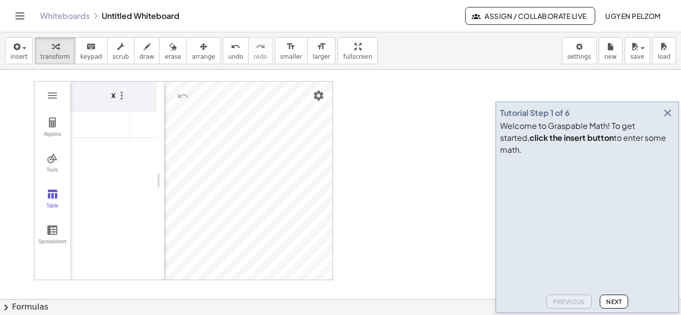
drag, startPoint x: 125, startPoint y: 116, endPoint x: 164, endPoint y: 119, distance: 39.0
click at [95, 133] on td "Graphing Calculator" at bounding box center [100, 125] width 60 height 26
click at [139, 127] on td "Graphing Calculator" at bounding box center [124, 125] width 60 height 26
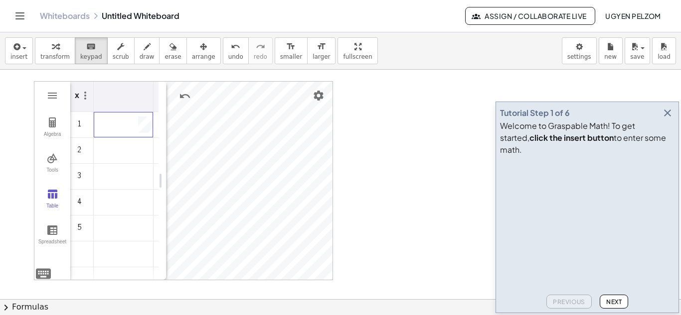
click at [139, 127] on td "Graphing Calculator" at bounding box center [124, 125] width 60 height 26
drag, startPoint x: 164, startPoint y: 144, endPoint x: 126, endPoint y: 151, distance: 38.5
click at [56, 159] on img "Graphing Calculator" at bounding box center [52, 158] width 12 height 12
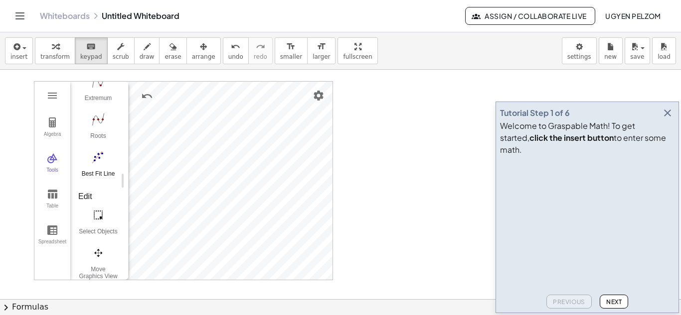
click at [94, 168] on button "Best Fit Line" at bounding box center [98, 167] width 40 height 36
click at [94, 157] on img "Best Fit Line. Select several points or list of points" at bounding box center [98, 157] width 40 height 16
click at [92, 169] on button "Best Fit Line" at bounding box center [98, 167] width 40 height 36
click at [113, 184] on div "Best Fit Line" at bounding box center [98, 177] width 40 height 14
click at [96, 170] on div "Best Fit Line" at bounding box center [98, 177] width 40 height 14
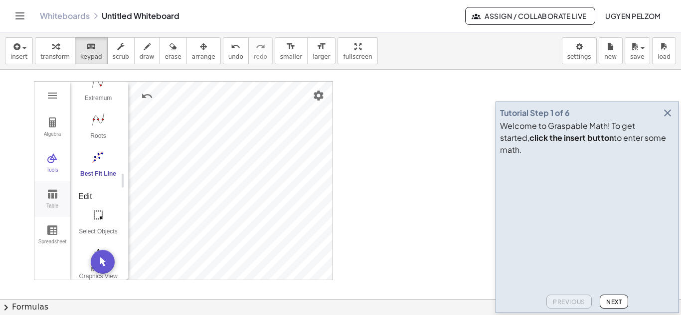
click at [55, 197] on img "Graphing Calculator" at bounding box center [52, 194] width 12 height 12
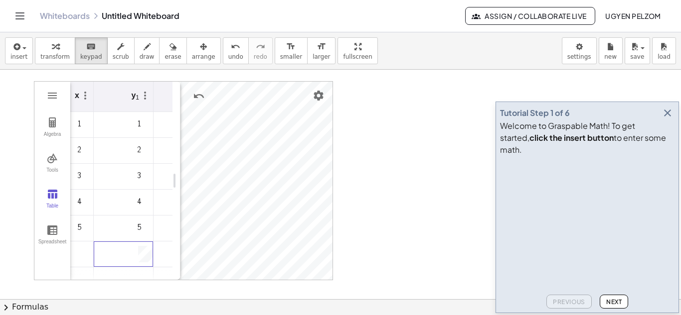
drag, startPoint x: 123, startPoint y: 115, endPoint x: 175, endPoint y: 120, distance: 52.6
click at [143, 131] on td "1" at bounding box center [124, 125] width 60 height 26
click at [141, 125] on td "1" at bounding box center [124, 125] width 60 height 26
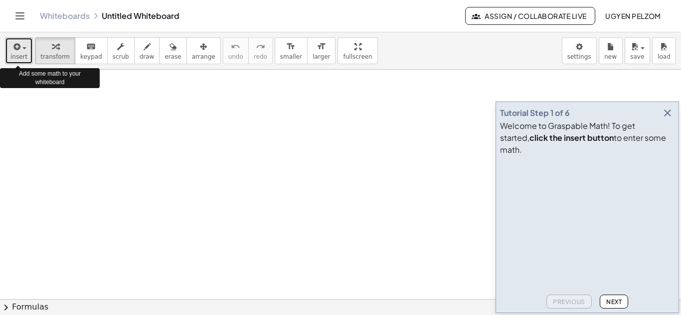
click at [15, 51] on icon "button" at bounding box center [15, 47] width 9 height 12
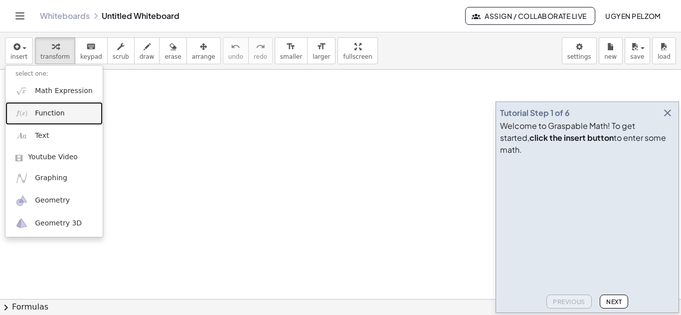
click at [56, 107] on link "Function" at bounding box center [53, 113] width 97 height 22
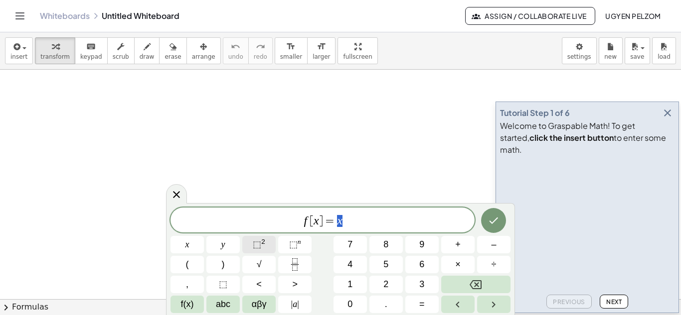
click at [259, 241] on span "⬚" at bounding box center [257, 245] width 8 height 10
click at [268, 240] on button "⬚ 2" at bounding box center [258, 244] width 33 height 17
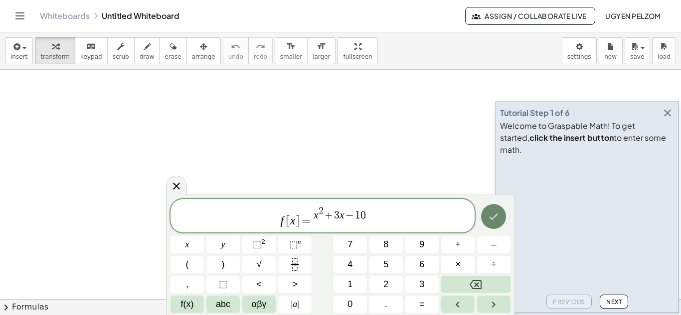
click at [493, 217] on icon "Done" at bounding box center [493, 217] width 12 height 12
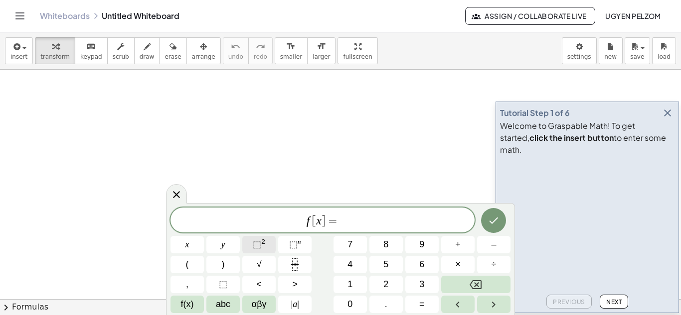
click at [263, 246] on span "⬚ 2" at bounding box center [259, 244] width 12 height 13
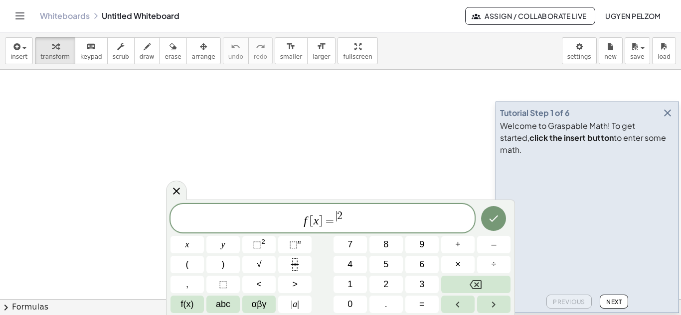
click at [337, 220] on span "2" at bounding box center [339, 216] width 5 height 11
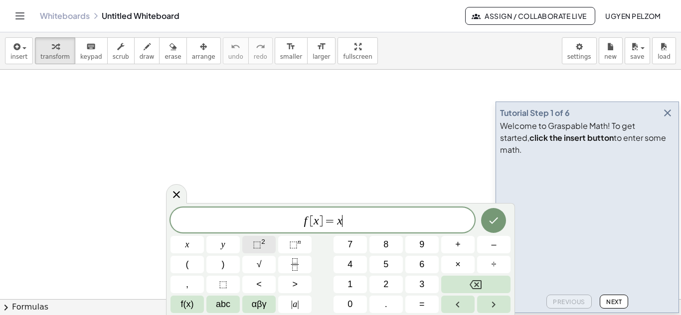
click at [265, 239] on button "⬚ 2" at bounding box center [258, 244] width 33 height 17
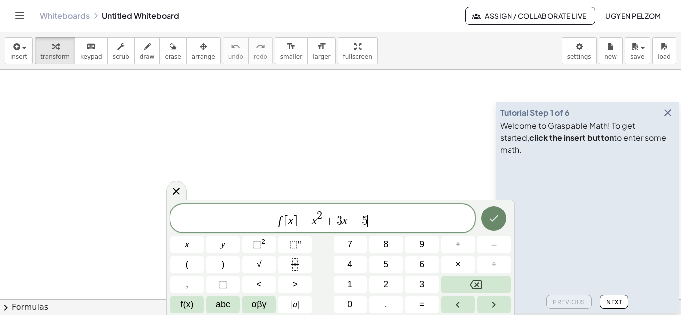
click at [499, 219] on icon "Done" at bounding box center [493, 219] width 12 height 12
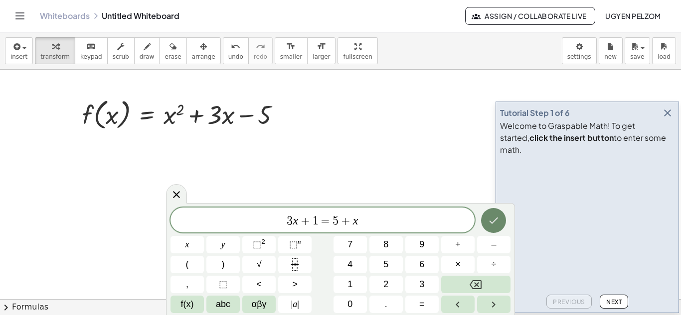
click at [494, 220] on icon "Done" at bounding box center [493, 221] width 12 height 12
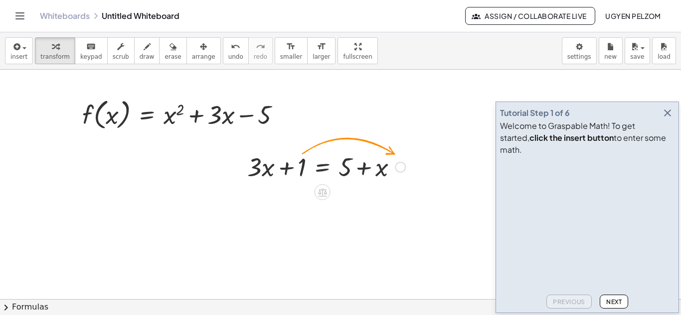
click at [266, 166] on div at bounding box center [326, 166] width 168 height 34
click at [400, 168] on div at bounding box center [400, 167] width 11 height 11
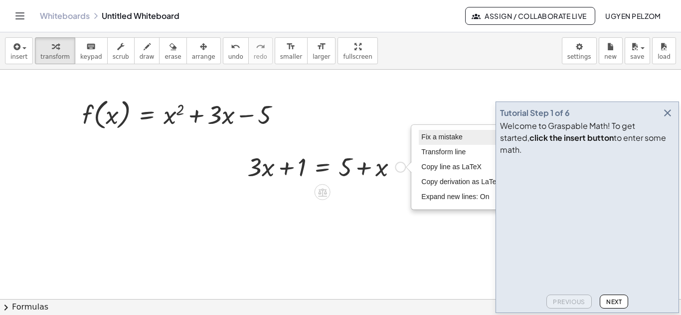
click at [445, 137] on span "Fix a mistake" at bounding box center [441, 137] width 41 height 8
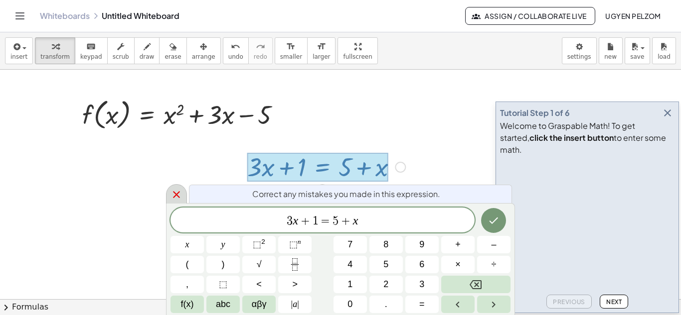
click at [179, 195] on icon at bounding box center [176, 195] width 12 height 12
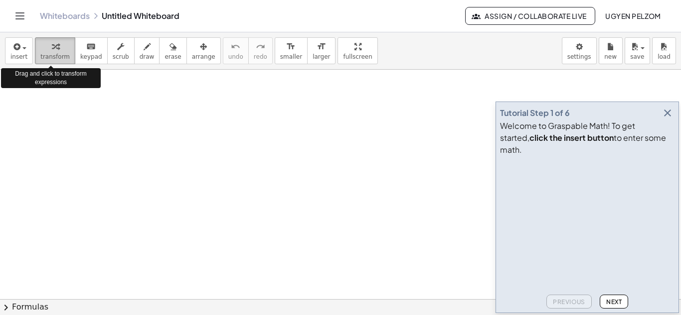
click at [55, 55] on span "transform" at bounding box center [54, 56] width 29 height 7
click at [56, 55] on span "transform" at bounding box center [54, 56] width 29 height 7
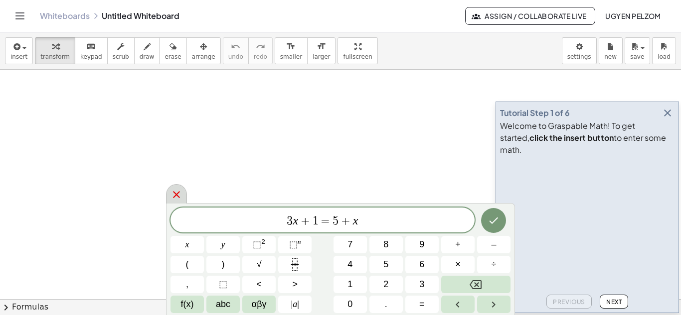
click at [180, 194] on icon at bounding box center [176, 195] width 12 height 12
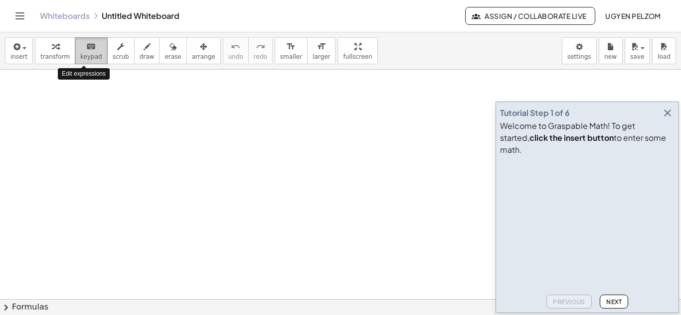
click at [86, 51] on icon "keyboard" at bounding box center [90, 47] width 9 height 12
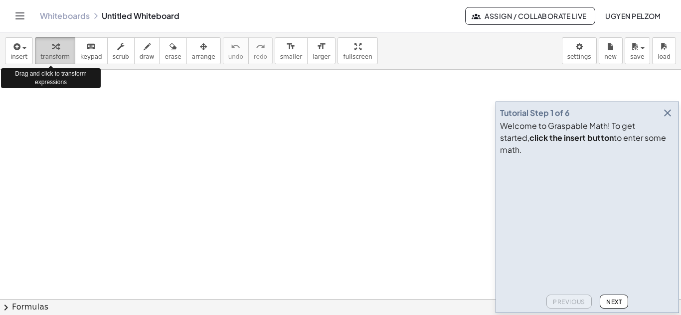
click at [55, 49] on div "button" at bounding box center [54, 46] width 29 height 12
click at [11, 45] on icon "button" at bounding box center [15, 47] width 9 height 12
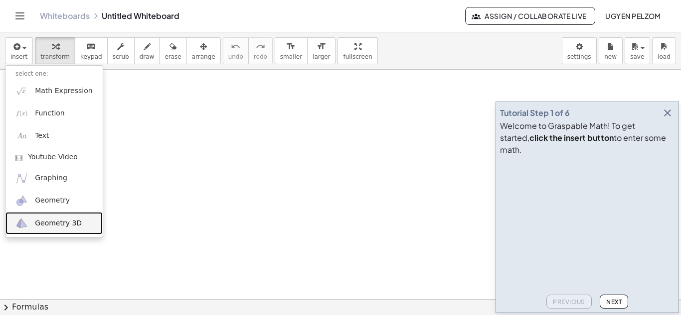
click at [49, 218] on link "Geometry 3D" at bounding box center [53, 223] width 97 height 22
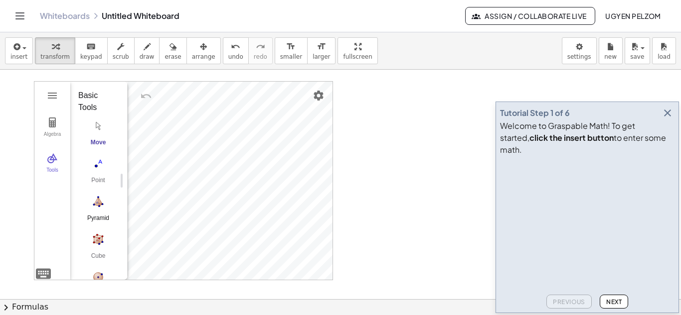
click at [95, 220] on div "Pyramid" at bounding box center [98, 222] width 40 height 14
click at [146, 96] on img "Undo" at bounding box center [146, 96] width 12 height 12
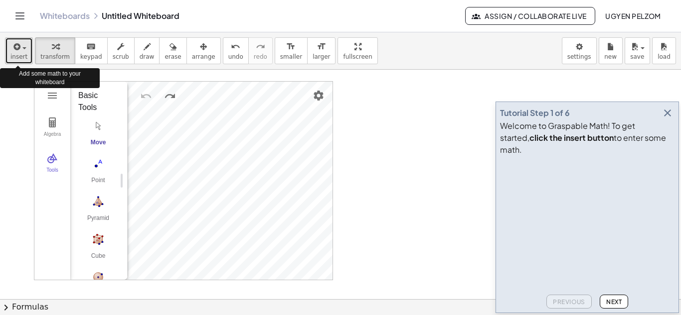
click at [27, 57] on button "insert" at bounding box center [19, 50] width 28 height 27
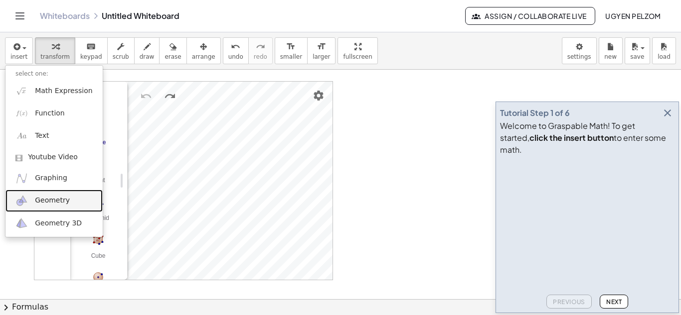
click at [48, 199] on span "Geometry" at bounding box center [52, 201] width 35 height 10
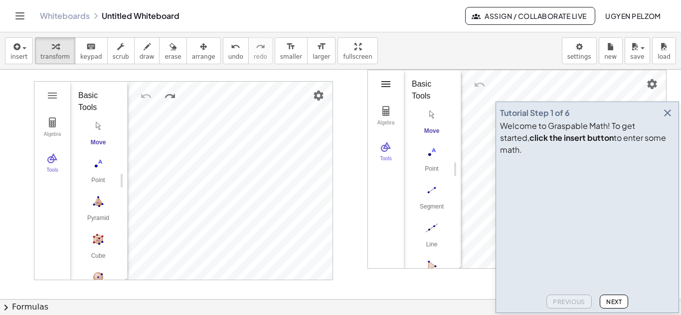
click at [380, 87] on img "Geometry" at bounding box center [386, 84] width 12 height 12
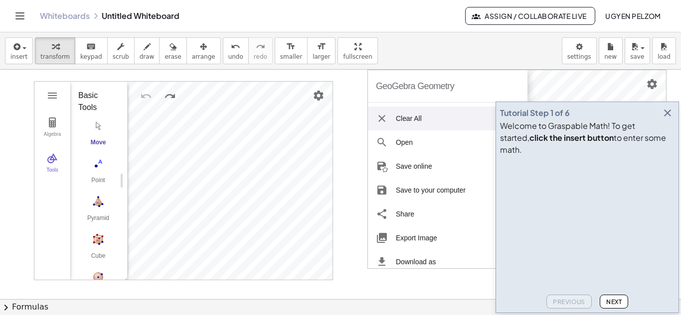
click at [383, 119] on img "Geometry" at bounding box center [382, 119] width 12 height 12
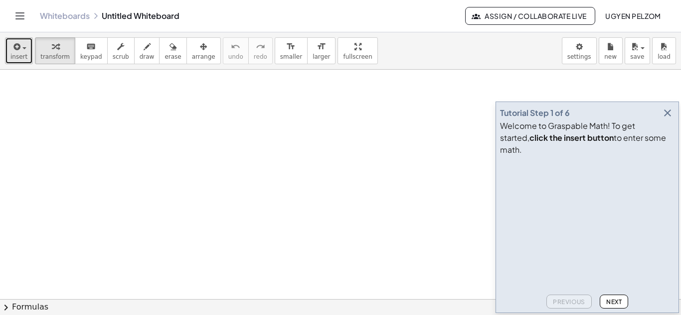
click at [17, 50] on icon "button" at bounding box center [15, 47] width 9 height 12
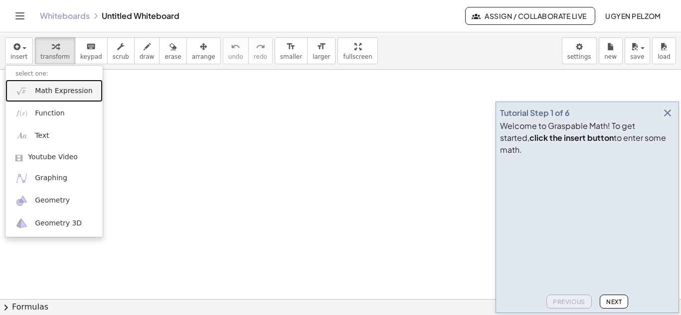
click at [55, 89] on span "Math Expression" at bounding box center [63, 91] width 57 height 10
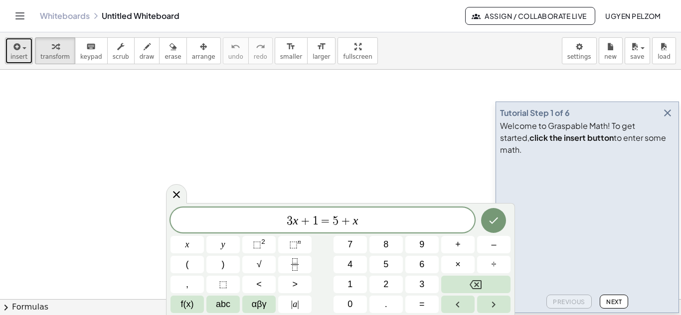
click at [26, 56] on button "insert" at bounding box center [19, 50] width 28 height 27
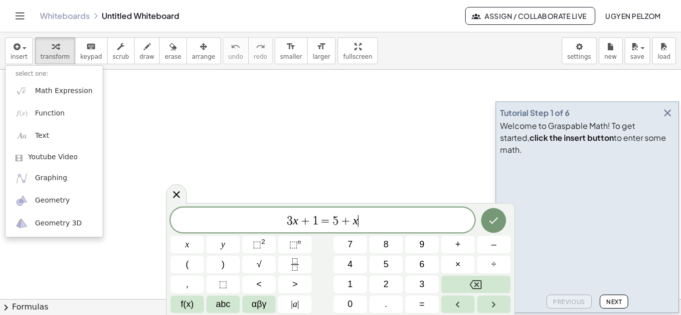
click at [373, 221] on span "3 x + 1 = 5 + x ​" at bounding box center [322, 221] width 304 height 14
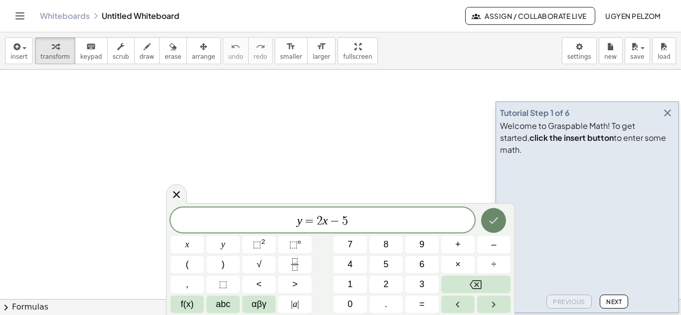
click at [501, 218] on button "Done" at bounding box center [493, 220] width 25 height 25
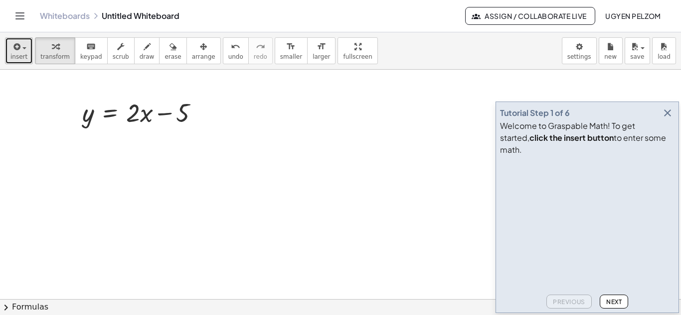
click at [27, 61] on button "insert" at bounding box center [19, 50] width 28 height 27
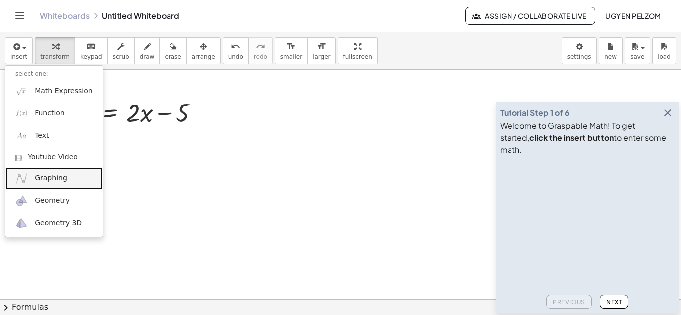
click at [56, 174] on span "Graphing" at bounding box center [51, 178] width 32 height 10
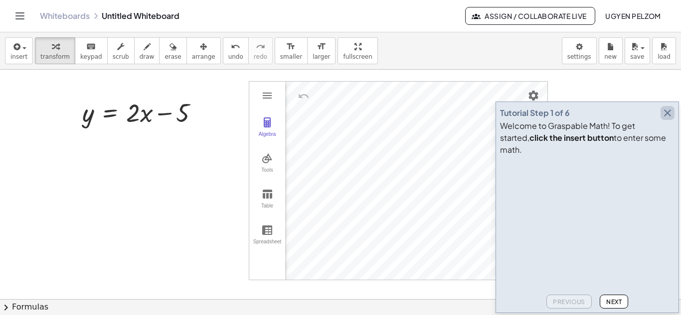
click at [669, 119] on icon "button" at bounding box center [667, 113] width 12 height 12
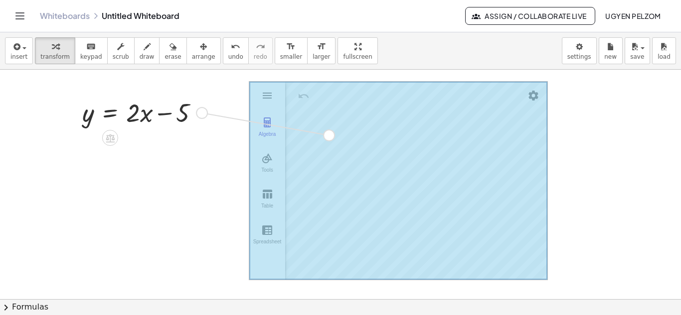
drag, startPoint x: 202, startPoint y: 115, endPoint x: 329, endPoint y: 137, distance: 129.0
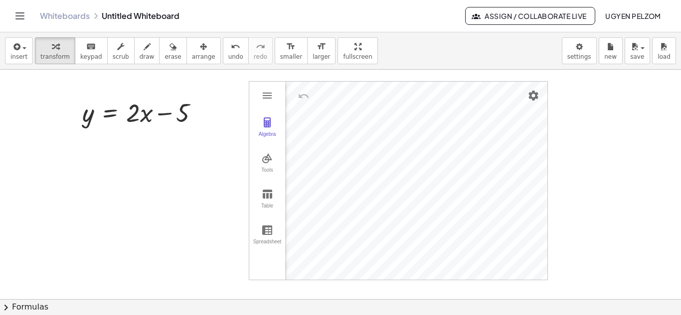
drag, startPoint x: 288, startPoint y: 90, endPoint x: 228, endPoint y: 177, distance: 105.6
click at [266, 136] on div "Algebra" at bounding box center [267, 139] width 32 height 14
drag, startPoint x: 336, startPoint y: 119, endPoint x: 381, endPoint y: 122, distance: 44.4
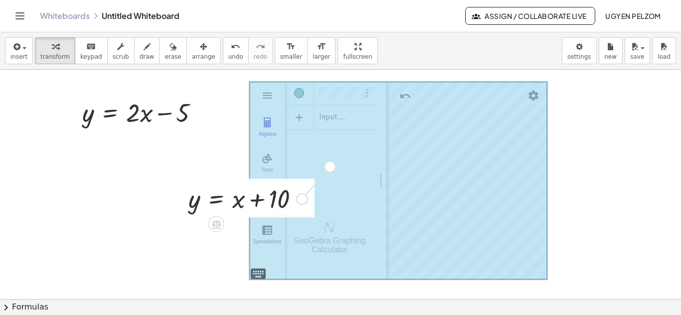
drag, startPoint x: 303, startPoint y: 196, endPoint x: 332, endPoint y: 163, distance: 43.4
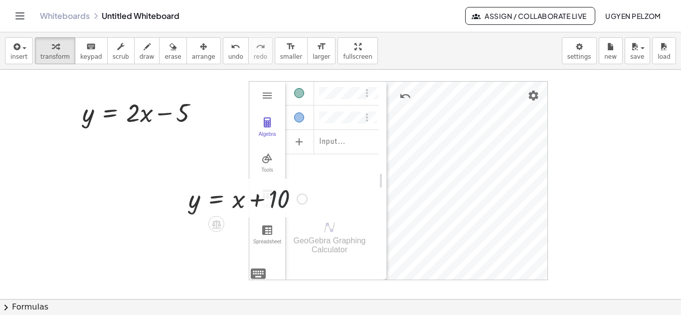
drag, startPoint x: 301, startPoint y: 200, endPoint x: 291, endPoint y: 196, distance: 11.7
click at [291, 196] on div at bounding box center [247, 198] width 129 height 34
drag, startPoint x: 291, startPoint y: 196, endPoint x: 303, endPoint y: 200, distance: 13.1
click at [303, 200] on div at bounding box center [301, 199] width 11 height 11
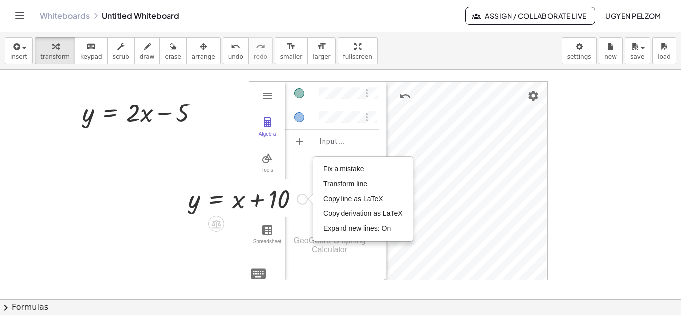
click at [303, 200] on div "Fix a mistake Transform line Copy line as LaTeX Copy derivation as LaTeX Expand…" at bounding box center [301, 199] width 11 height 11
click at [353, 172] on span "Fix a mistake" at bounding box center [343, 169] width 41 height 8
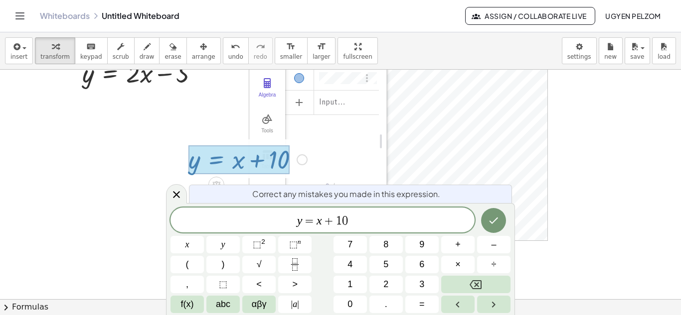
scroll to position [39, 0]
click at [175, 196] on icon at bounding box center [176, 194] width 7 height 7
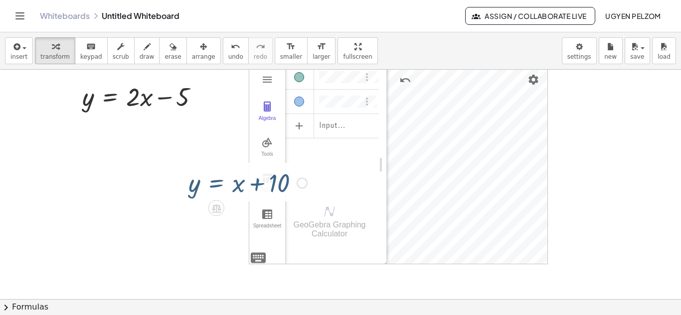
scroll to position [0, 0]
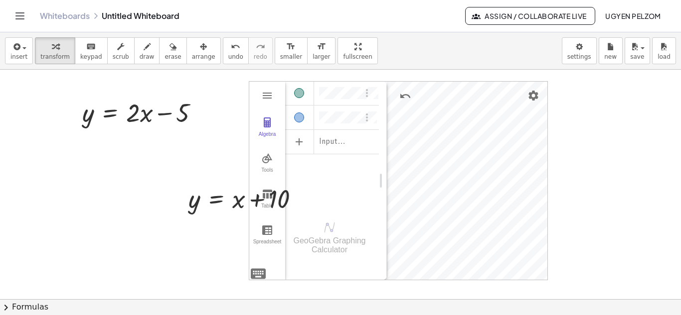
drag, startPoint x: 265, startPoint y: 194, endPoint x: 197, endPoint y: 147, distance: 81.7
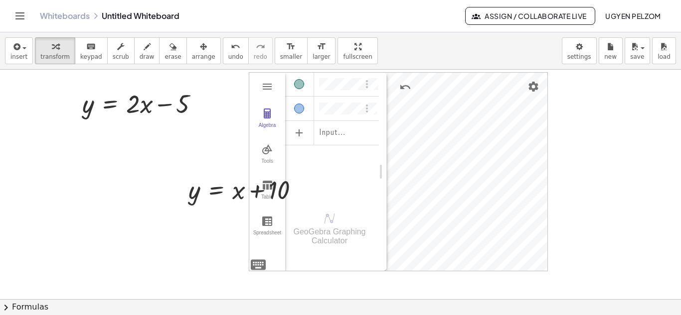
scroll to position [7, 0]
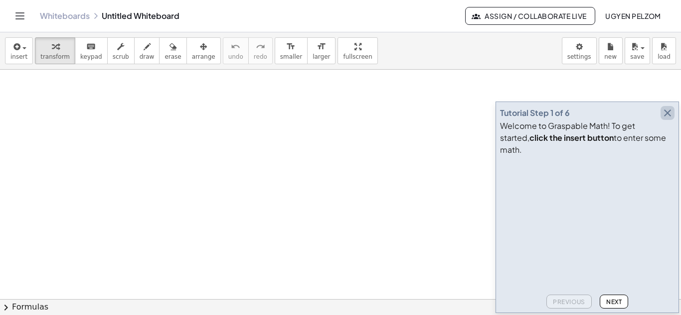
click at [666, 119] on icon "button" at bounding box center [667, 113] width 12 height 12
